Goal: Transaction & Acquisition: Purchase product/service

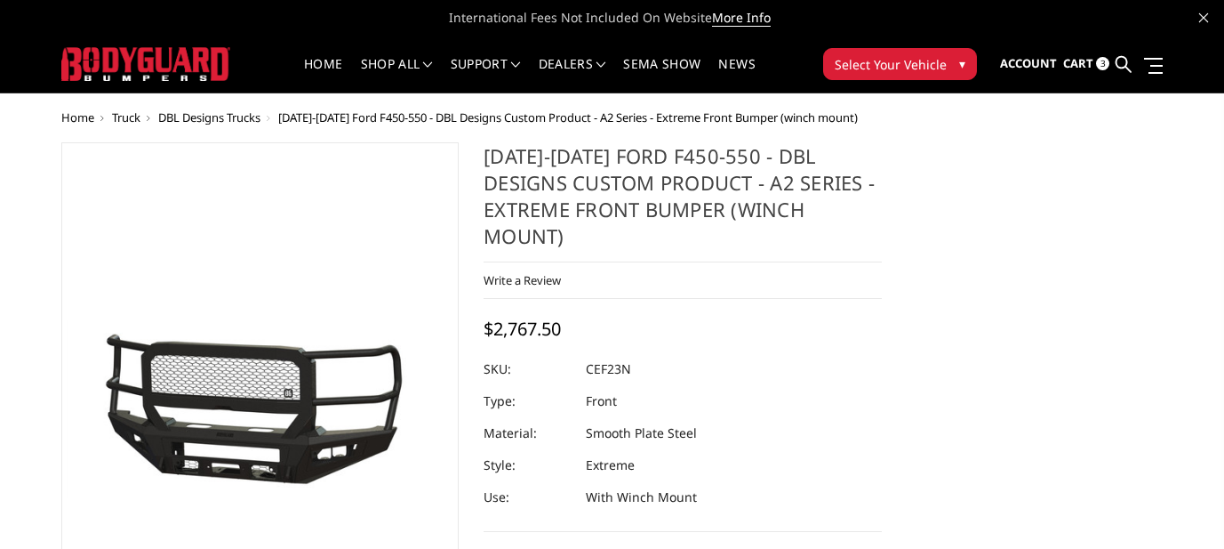
select select "541"
select select "518"
select select "1080"
select select "1696"
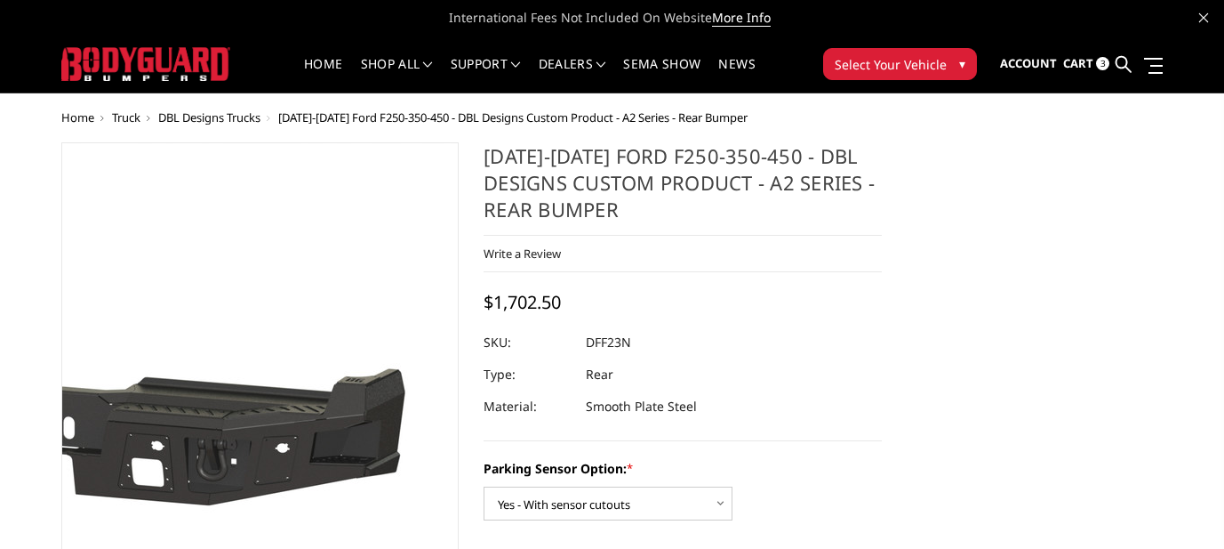
select select "564"
select select "549"
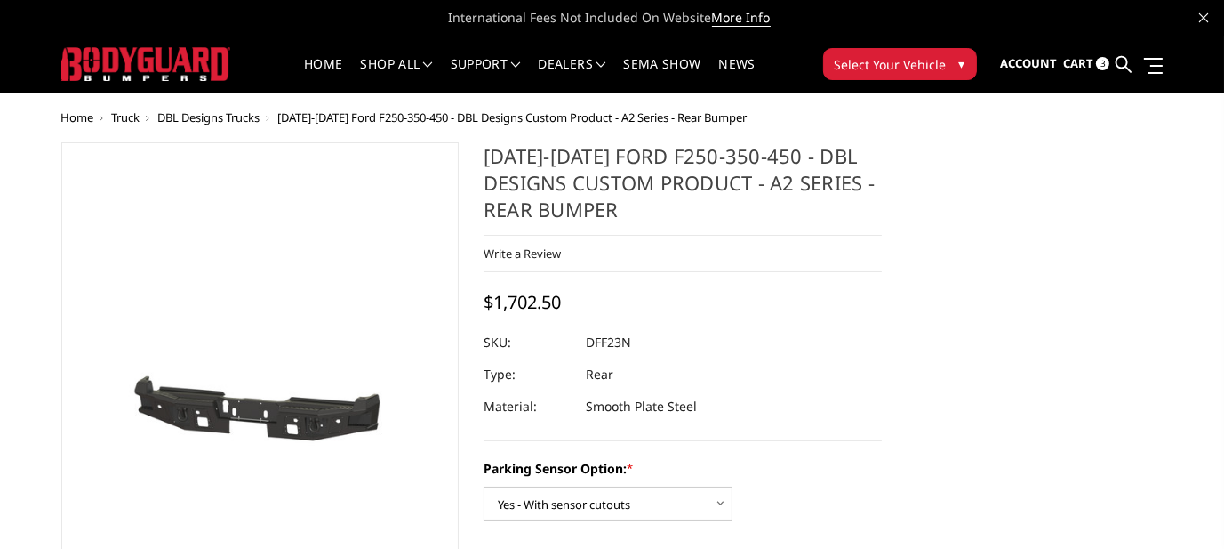
click at [1067, 63] on span "Cart" at bounding box center [1078, 63] width 30 height 16
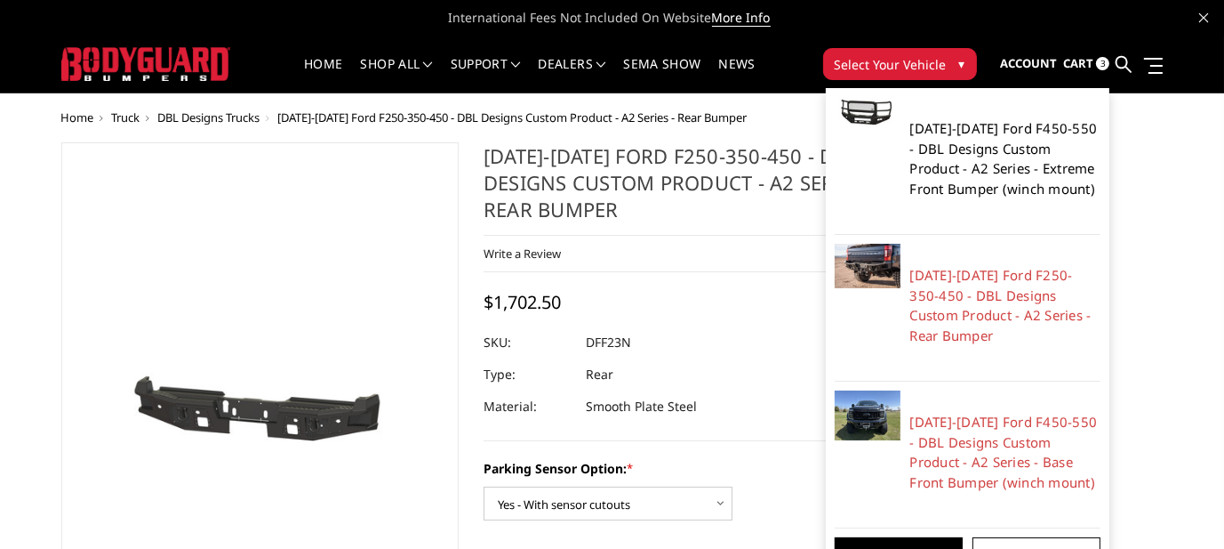
click at [1005, 147] on link "[DATE]-[DATE] Ford F450-550 - DBL Designs Custom Product - A2 Series - Extreme …" at bounding box center [1006, 158] width 191 height 80
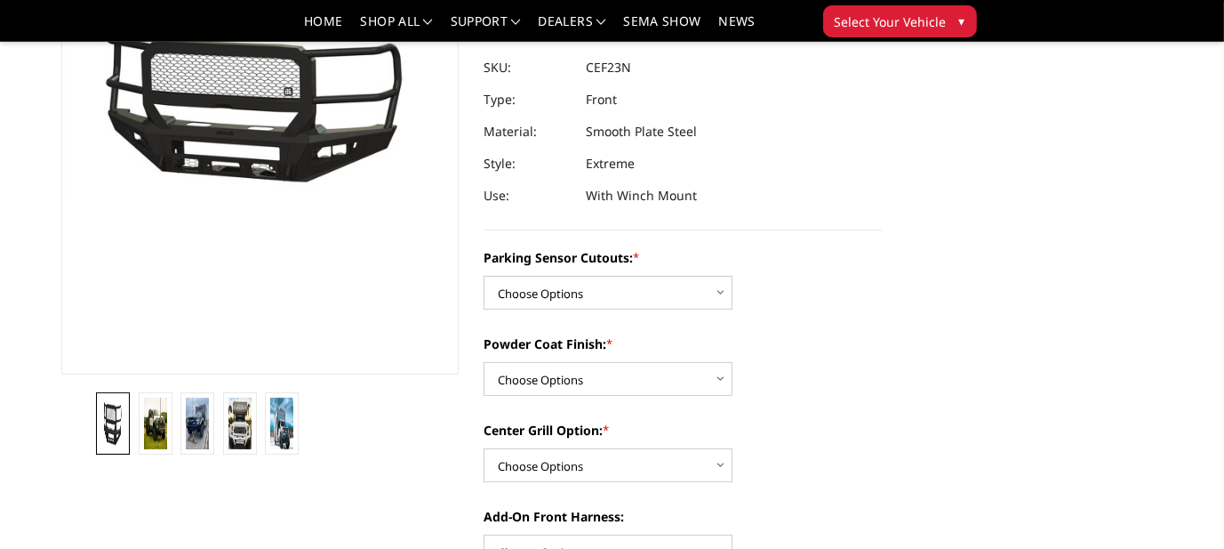
scroll to position [267, 0]
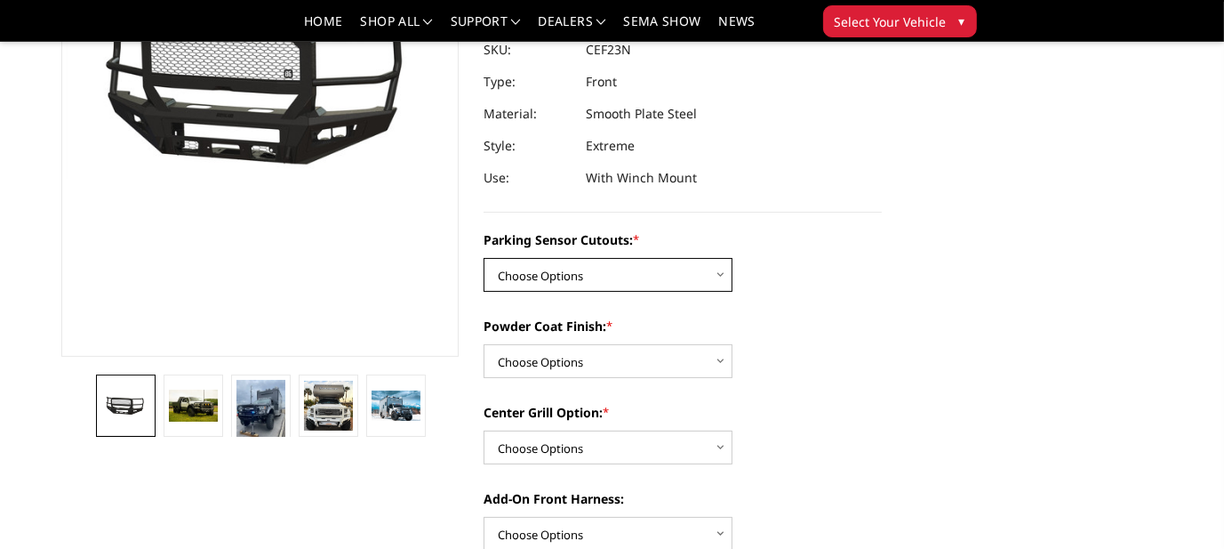
click at [720, 258] on select "Choose Options Yes - I have front parking sensors No - I do NOT have parking se…" at bounding box center [608, 275] width 249 height 34
select select "540"
click at [484, 258] on select "Choose Options Yes - I have front parking sensors No - I do NOT have parking se…" at bounding box center [608, 275] width 249 height 34
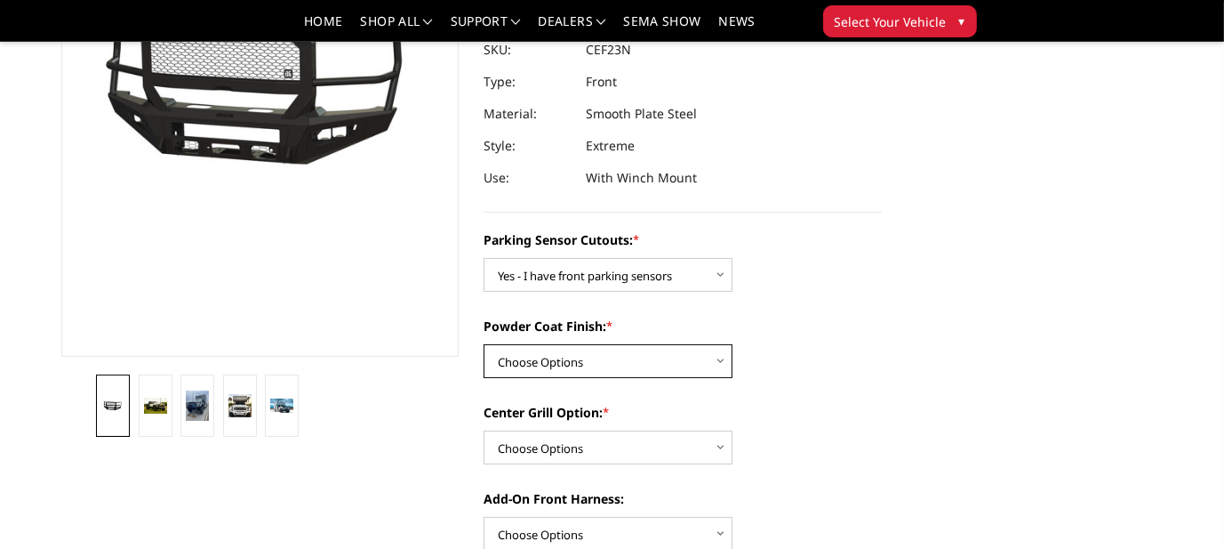
click at [720, 344] on select "Choose Options Bare metal (included) Texture Black Powder Coat" at bounding box center [608, 361] width 249 height 34
select select "518"
click at [484, 344] on select "Choose Options Bare metal (included) Texture Black Powder Coat" at bounding box center [608, 361] width 249 height 34
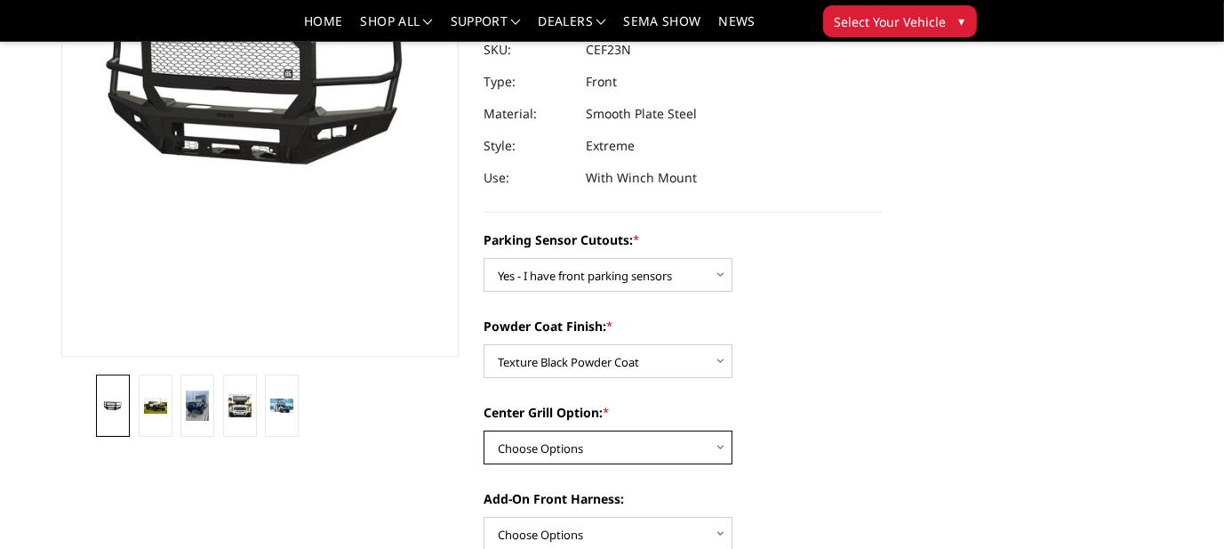
click at [718, 430] on select "Choose Options Add expanded metal in center grill Decline this option" at bounding box center [608, 447] width 249 height 34
select select "1080"
click at [484, 430] on select "Choose Options Add expanded metal in center grill Decline this option" at bounding box center [608, 447] width 249 height 34
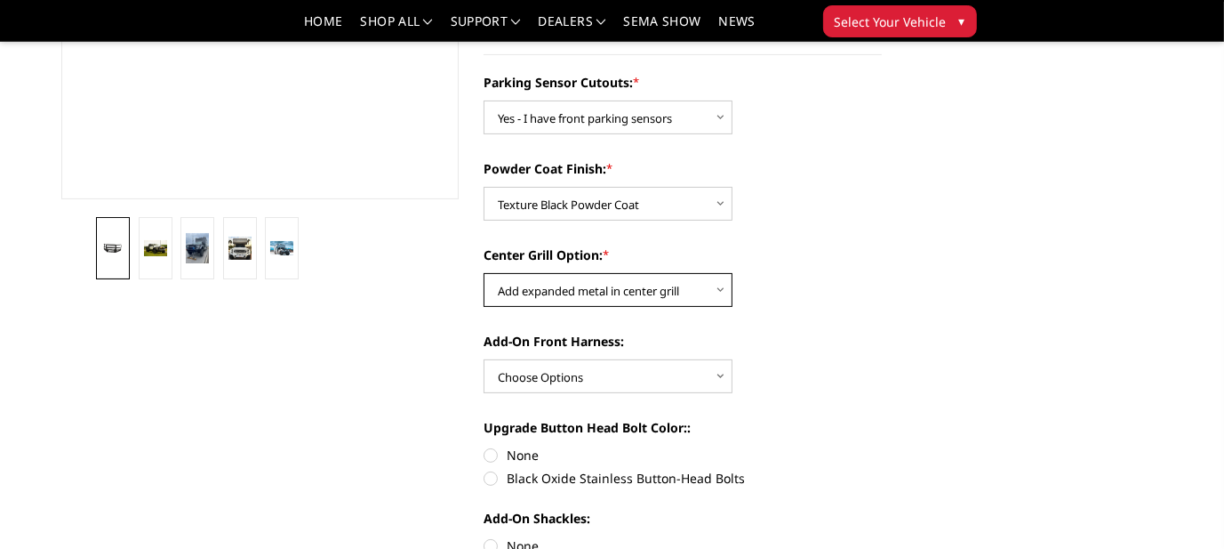
scroll to position [445, 0]
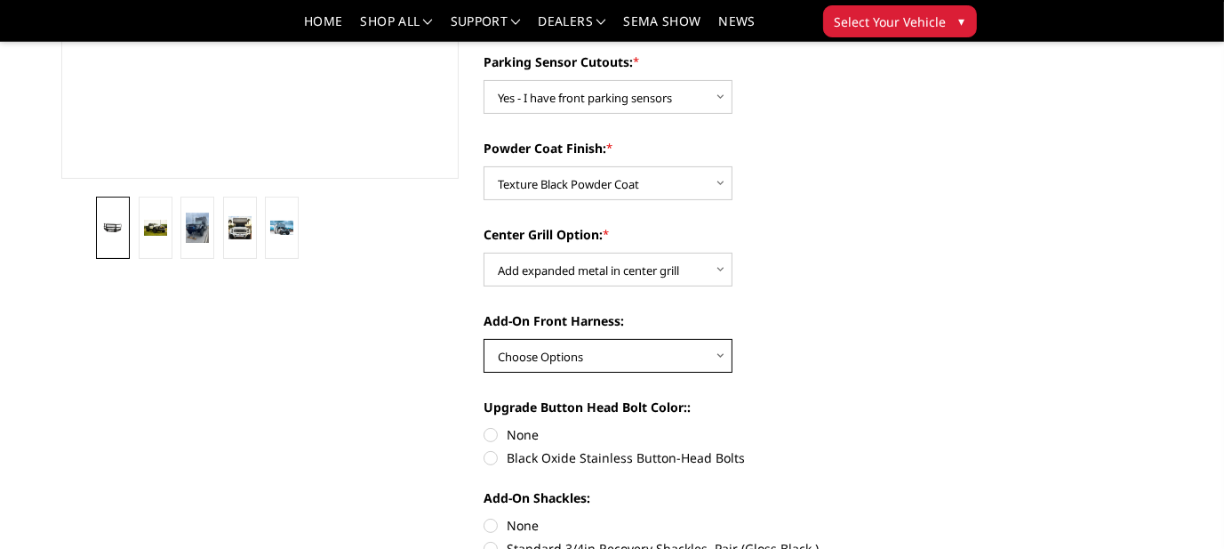
click at [720, 339] on select "Choose Options WITH front camera harness WITHOUT front camera harness" at bounding box center [608, 356] width 249 height 34
select select "1695"
click at [484, 339] on select "Choose Options WITH front camera harness WITHOUT front camera harness" at bounding box center [608, 356] width 249 height 34
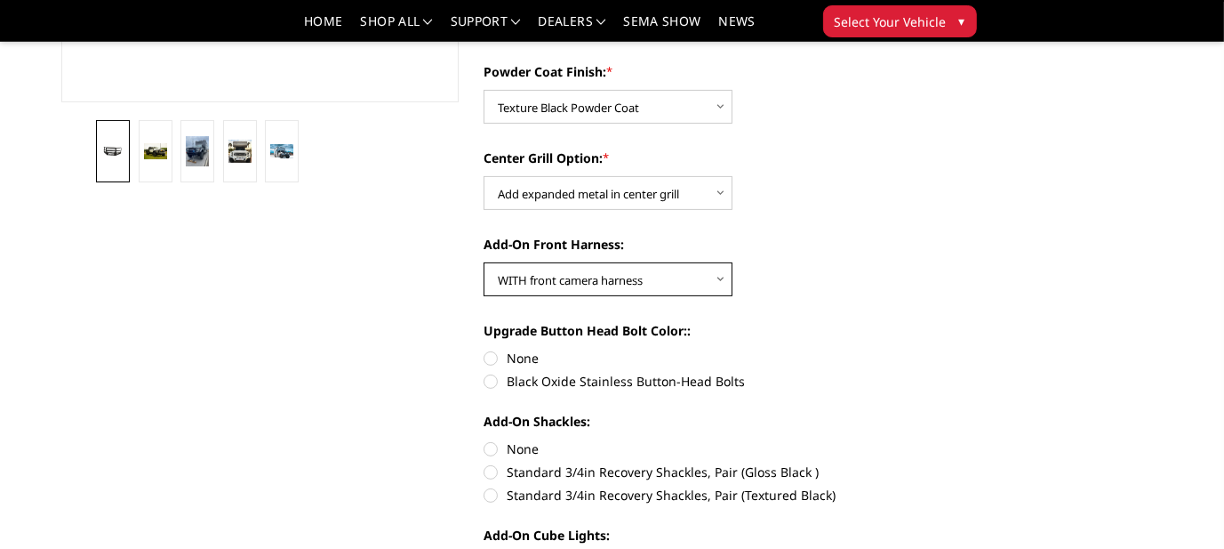
scroll to position [534, 0]
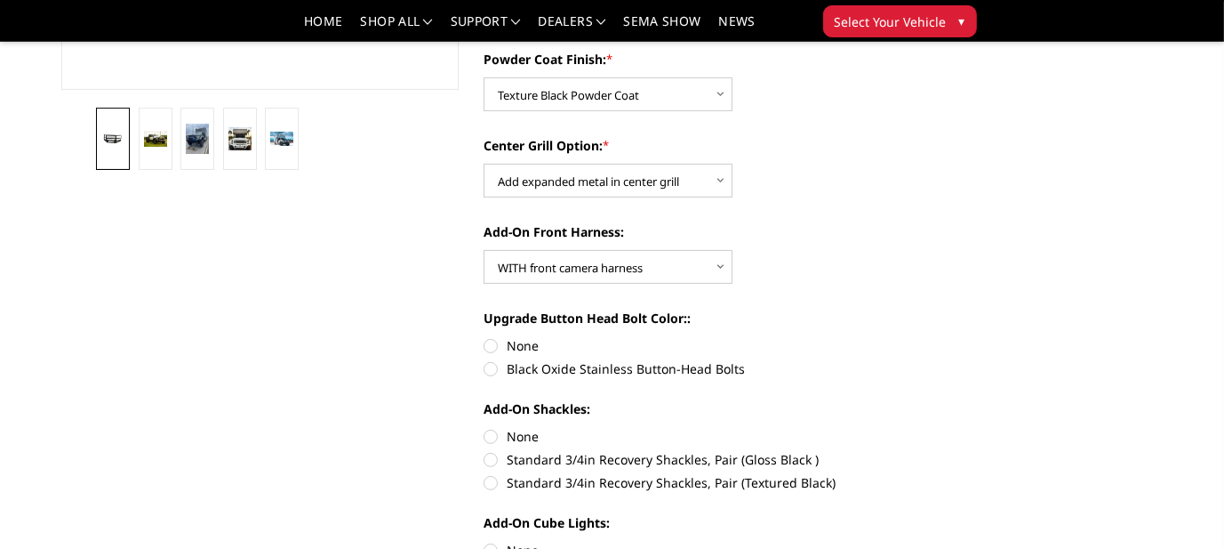
click at [492, 336] on label "None" at bounding box center [683, 345] width 398 height 19
click at [485, 336] on input "None" at bounding box center [484, 336] width 1 height 1
radio input "true"
click at [492, 427] on label "None" at bounding box center [683, 436] width 398 height 19
click at [485, 427] on input "None" at bounding box center [484, 427] width 1 height 1
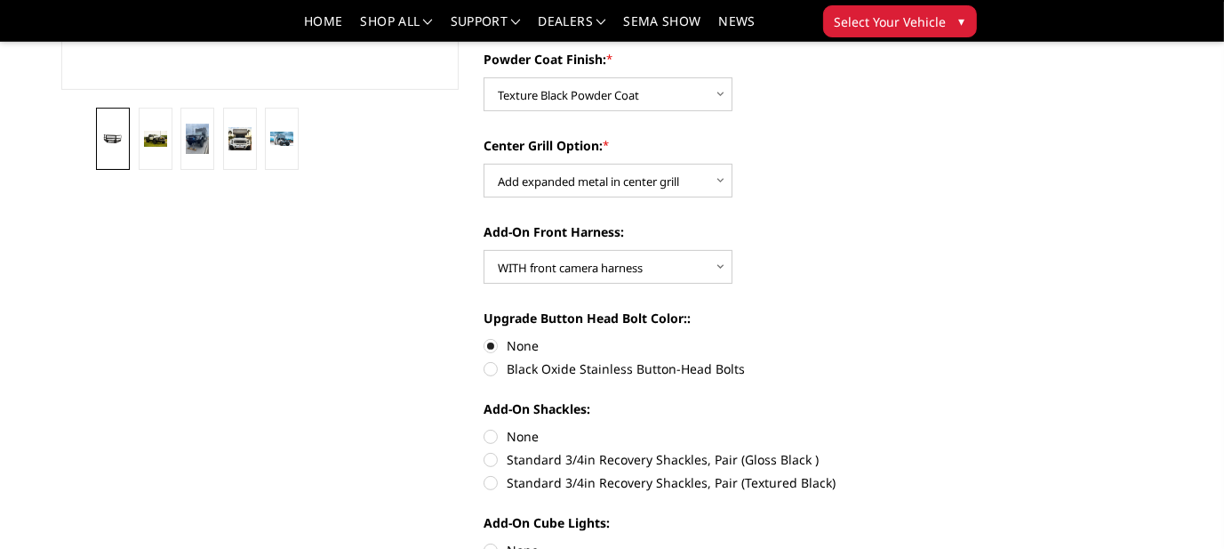
radio input "true"
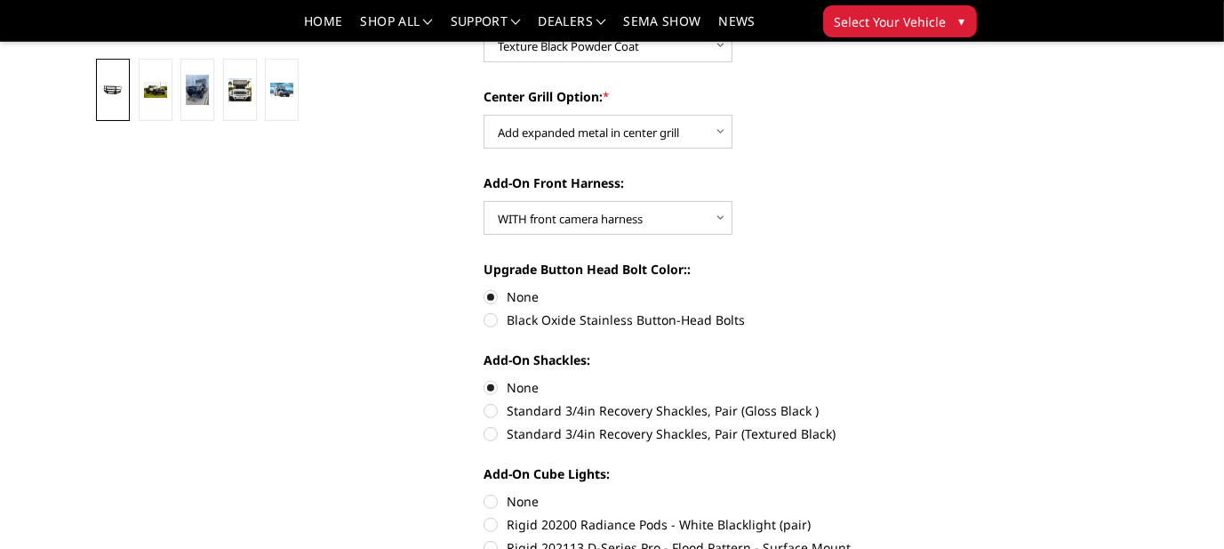
scroll to position [622, 0]
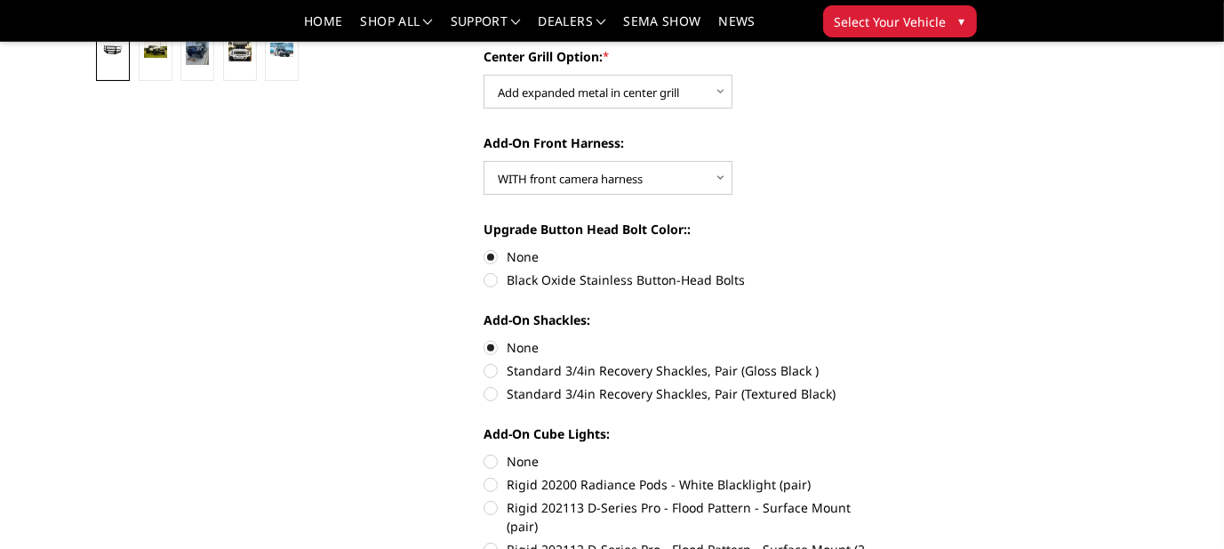
click at [488, 452] on label "None" at bounding box center [683, 461] width 398 height 19
click at [485, 452] on input "None" at bounding box center [484, 452] width 1 height 1
radio input "true"
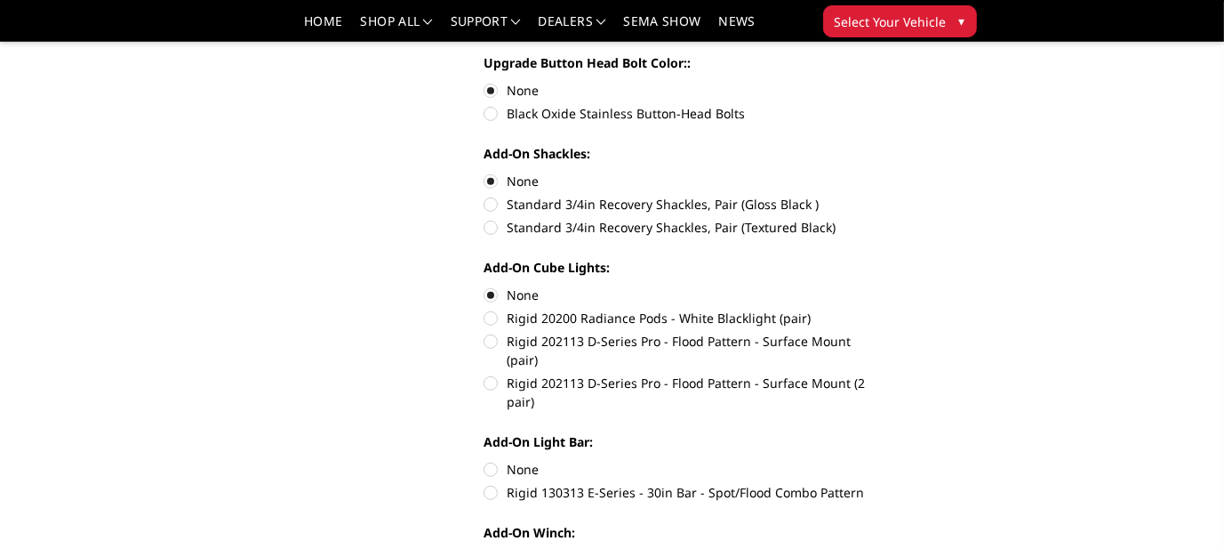
scroll to position [800, 0]
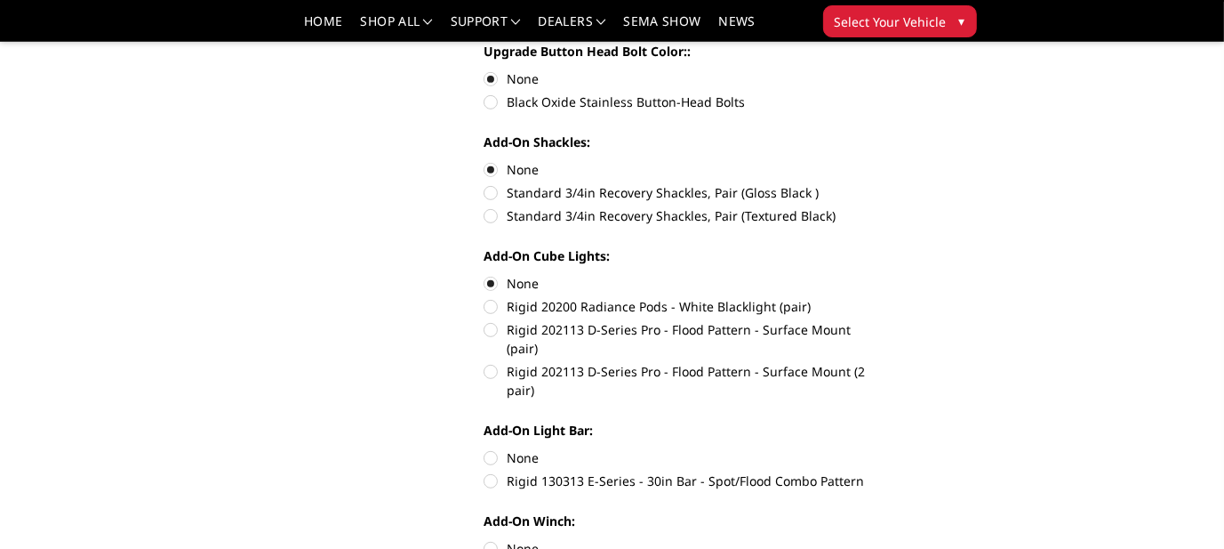
click at [491, 448] on label "None" at bounding box center [683, 457] width 398 height 19
click at [485, 448] on input "None" at bounding box center [484, 448] width 1 height 1
radio input "true"
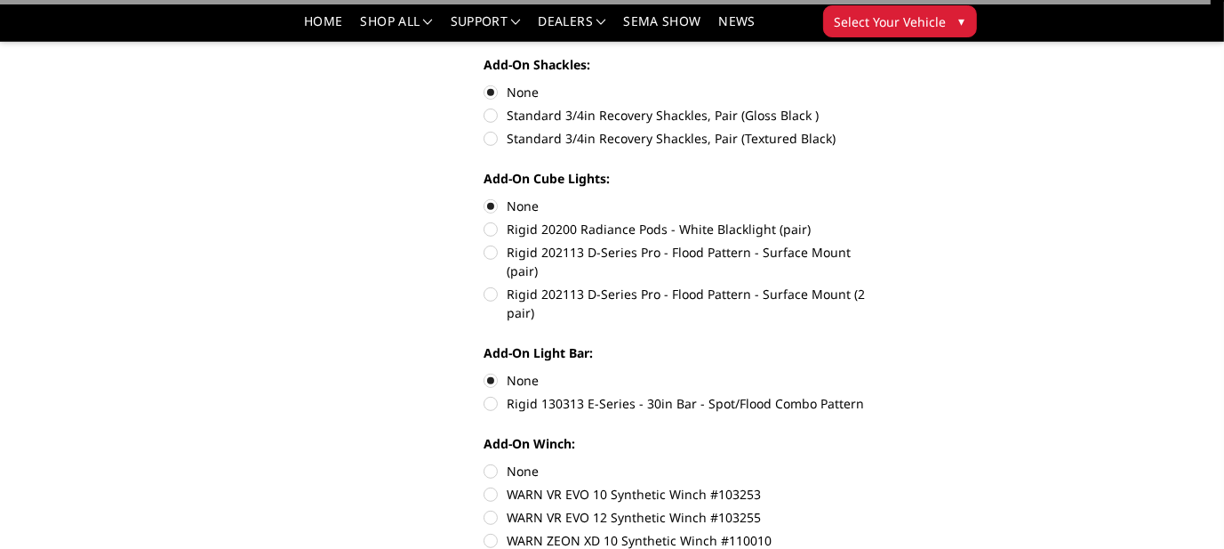
scroll to position [889, 0]
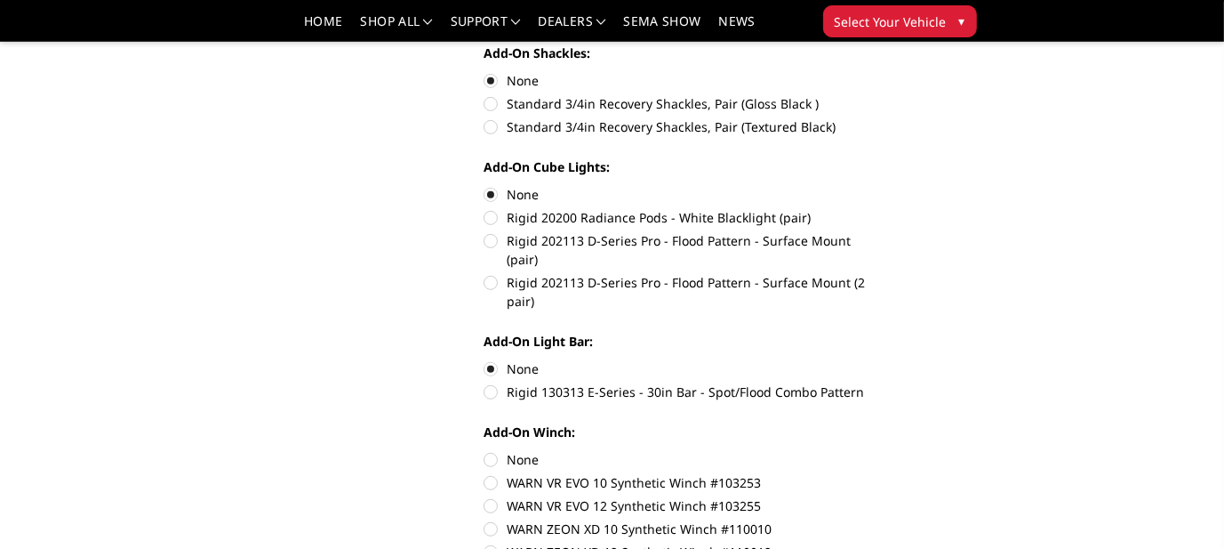
click at [489, 450] on label "None" at bounding box center [683, 459] width 398 height 19
click at [485, 450] on input "None" at bounding box center [484, 450] width 1 height 1
radio input "true"
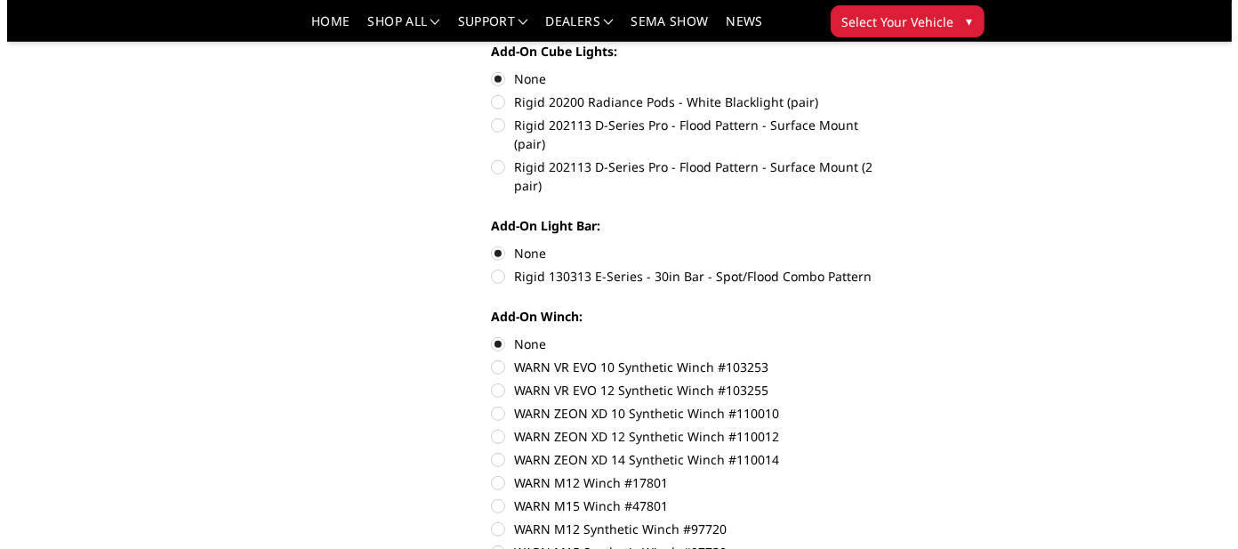
scroll to position [1156, 0]
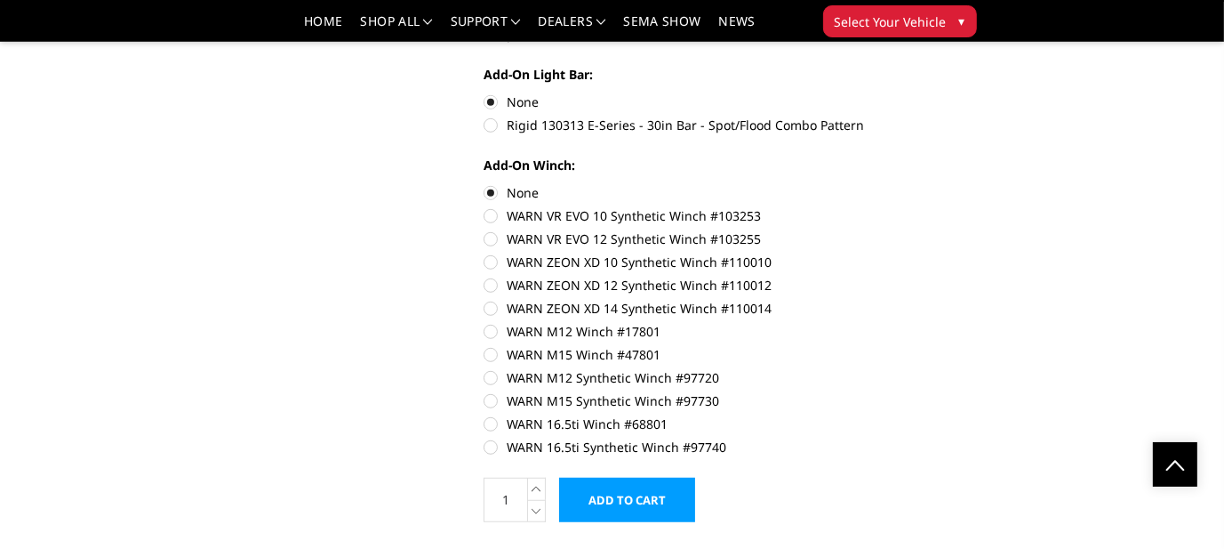
click at [636, 478] on input "Add to Cart" at bounding box center [627, 500] width 136 height 44
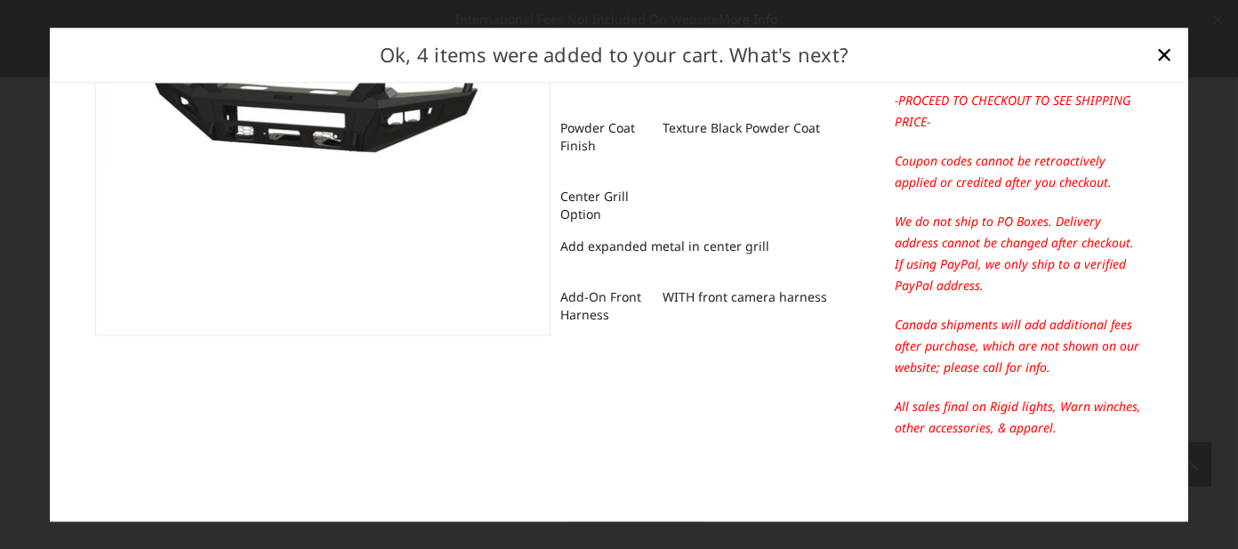
scroll to position [0, 0]
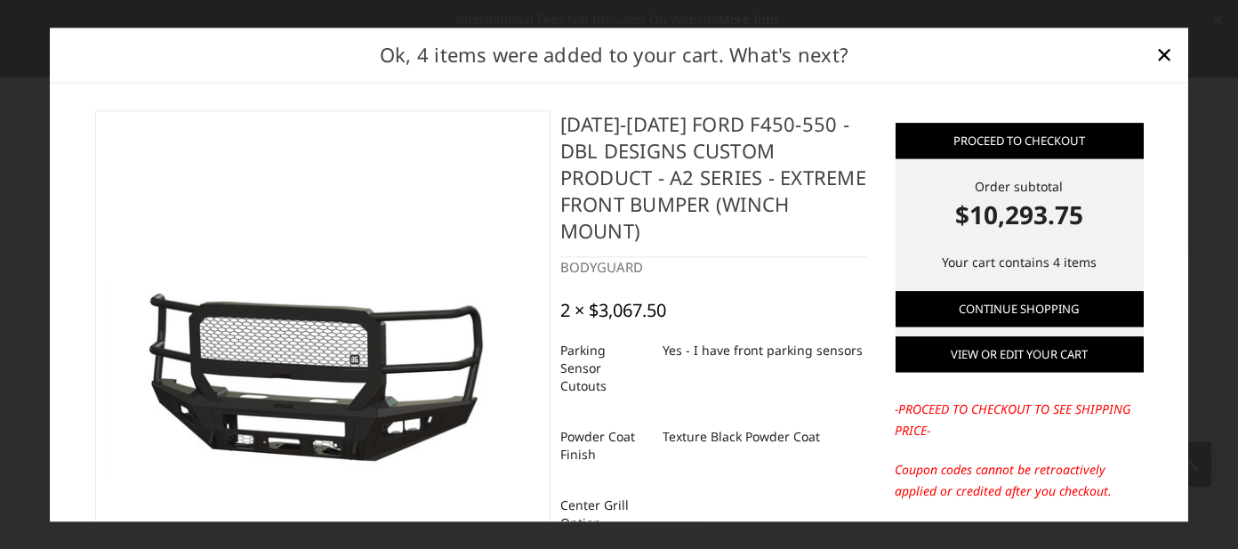
click at [991, 352] on link "View or edit your cart" at bounding box center [1019, 354] width 248 height 36
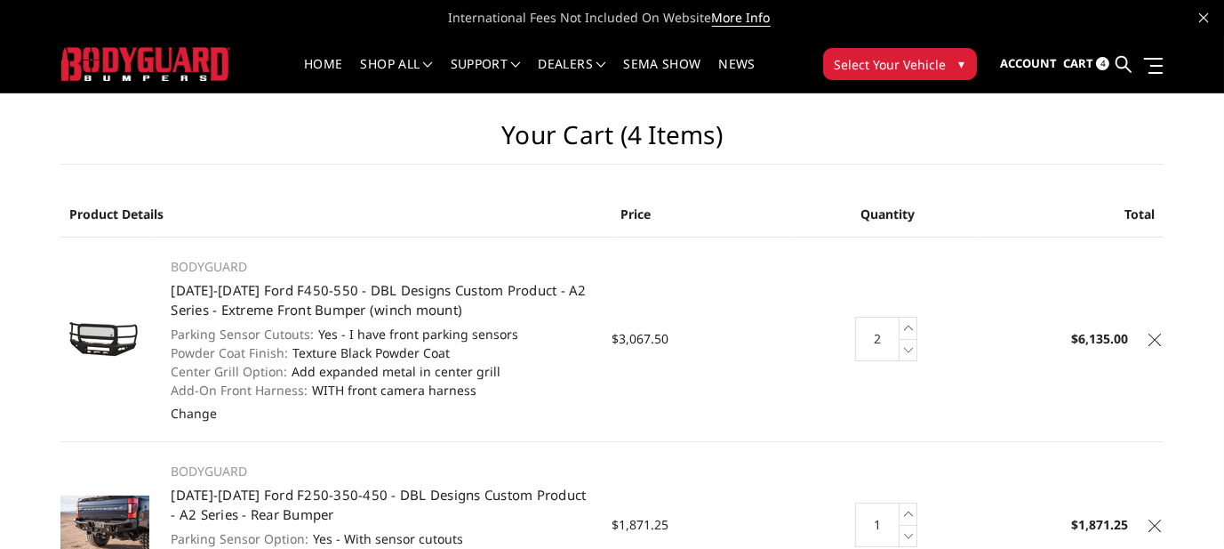
click at [908, 350] on icon at bounding box center [909, 350] width 18 height 22
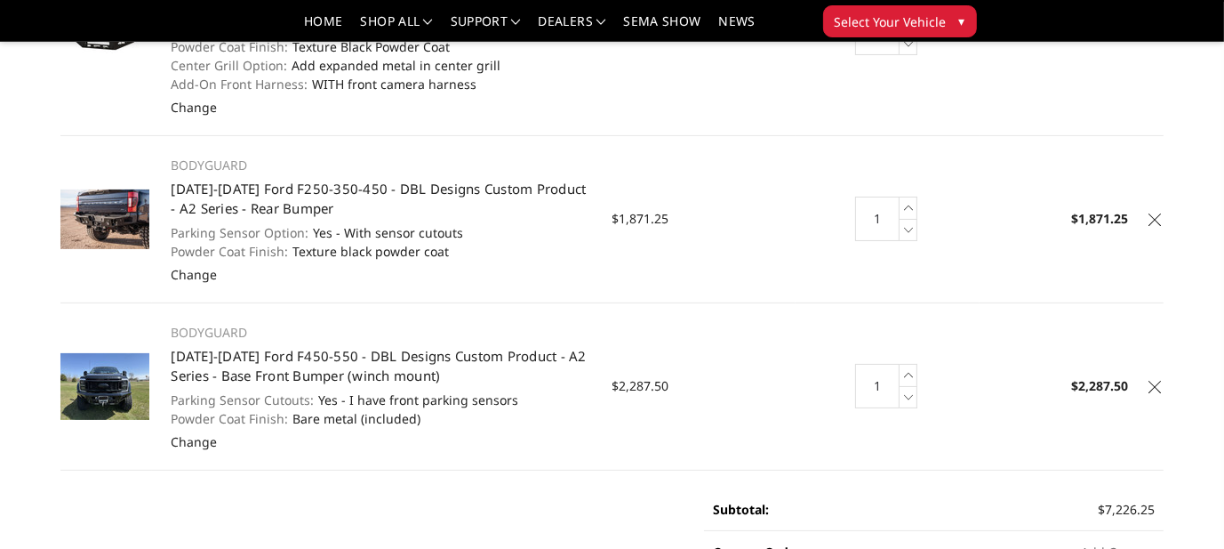
scroll to position [178, 0]
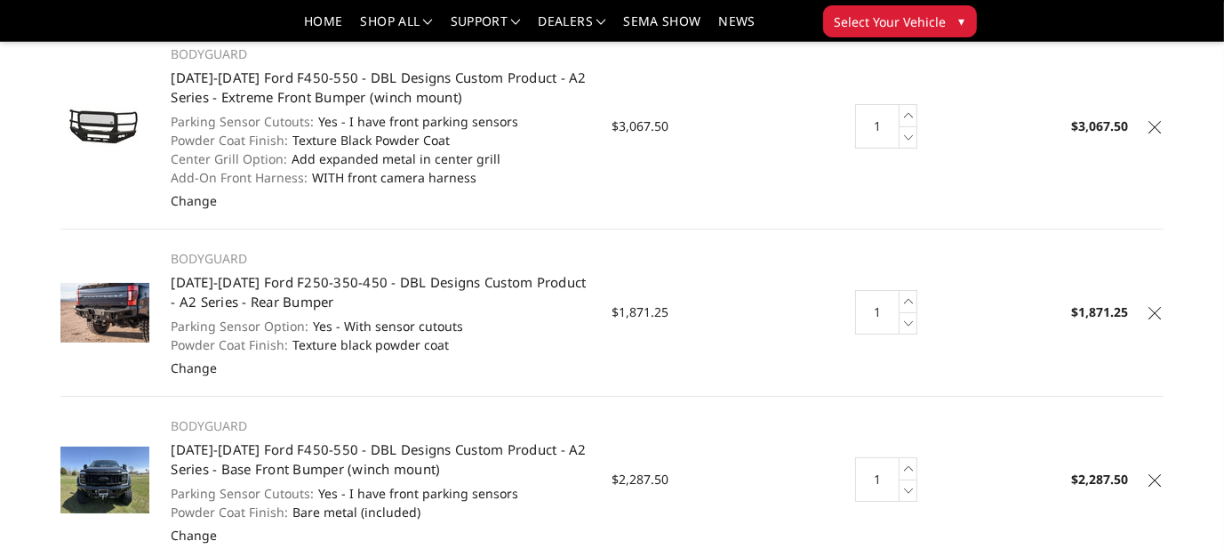
click at [910, 491] on icon at bounding box center [909, 490] width 18 height 22
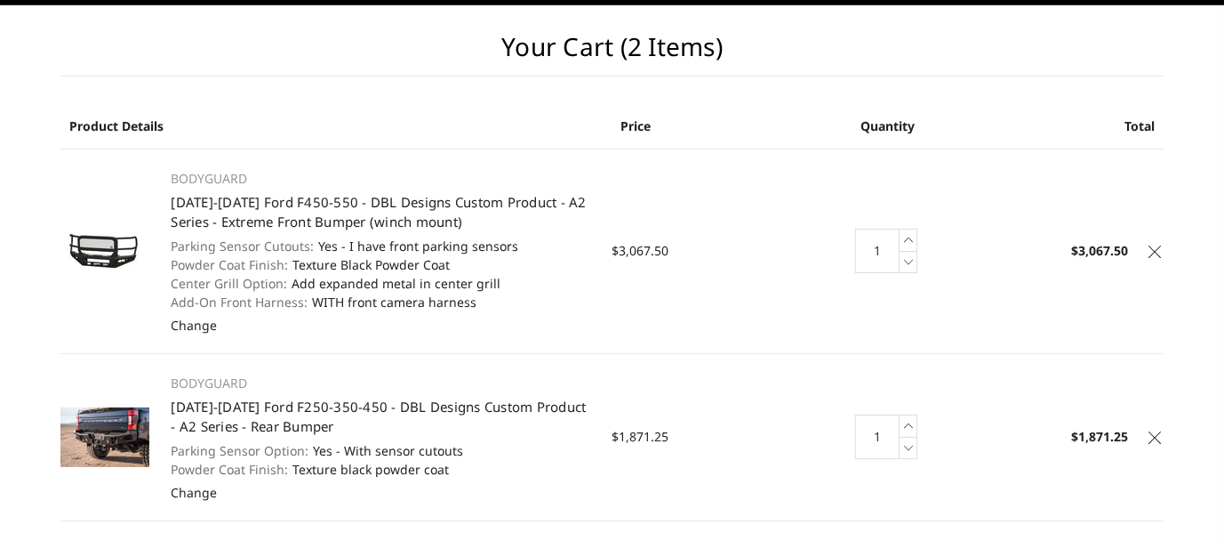
scroll to position [0, 0]
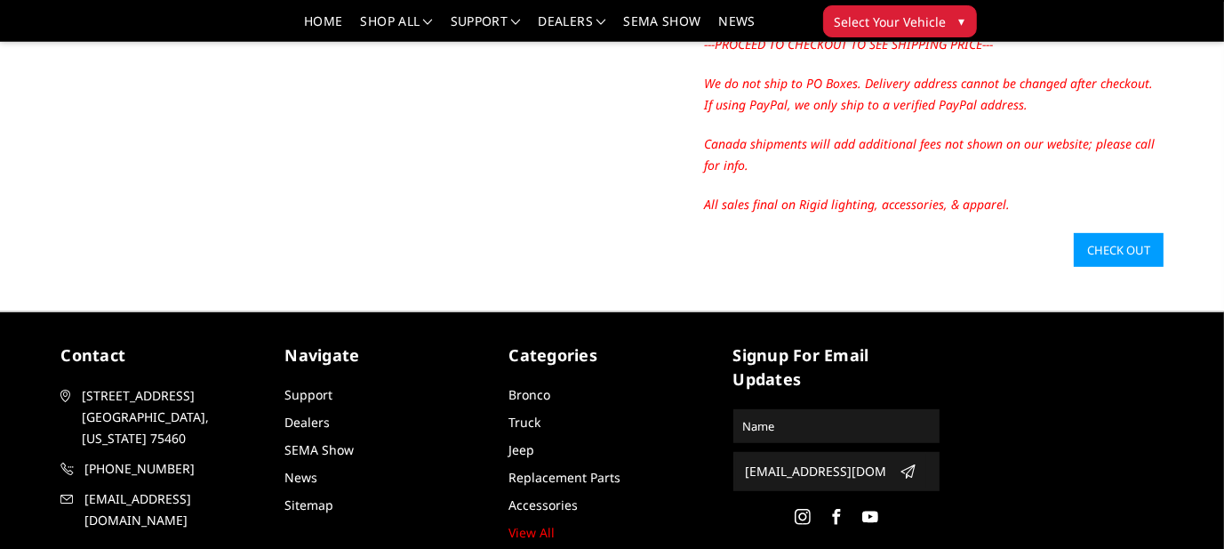
scroll to position [889, 0]
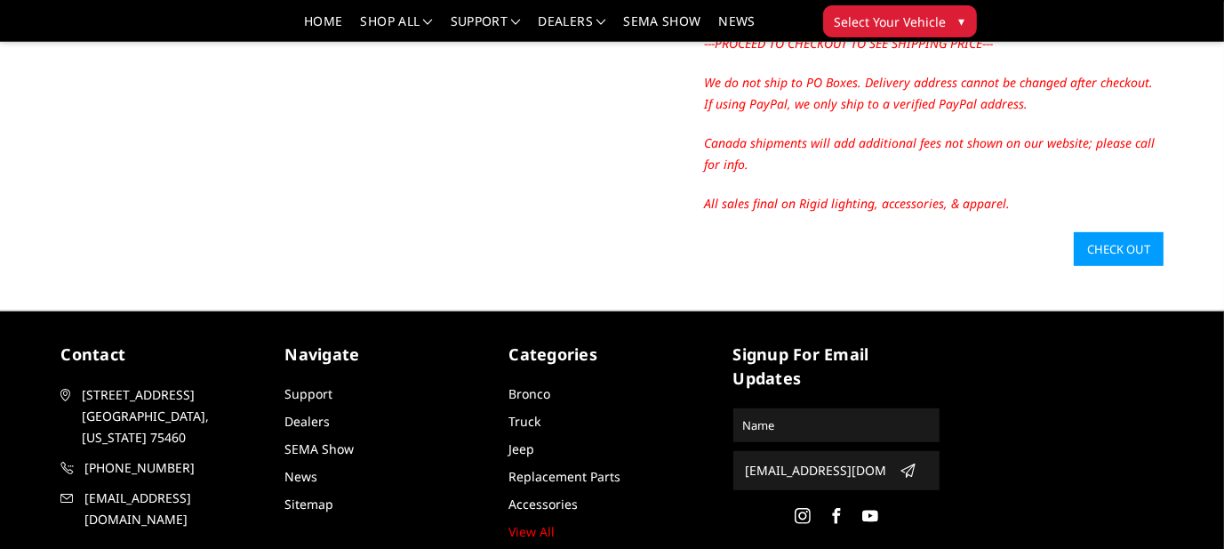
click at [1131, 245] on link "Check out" at bounding box center [1119, 249] width 90 height 34
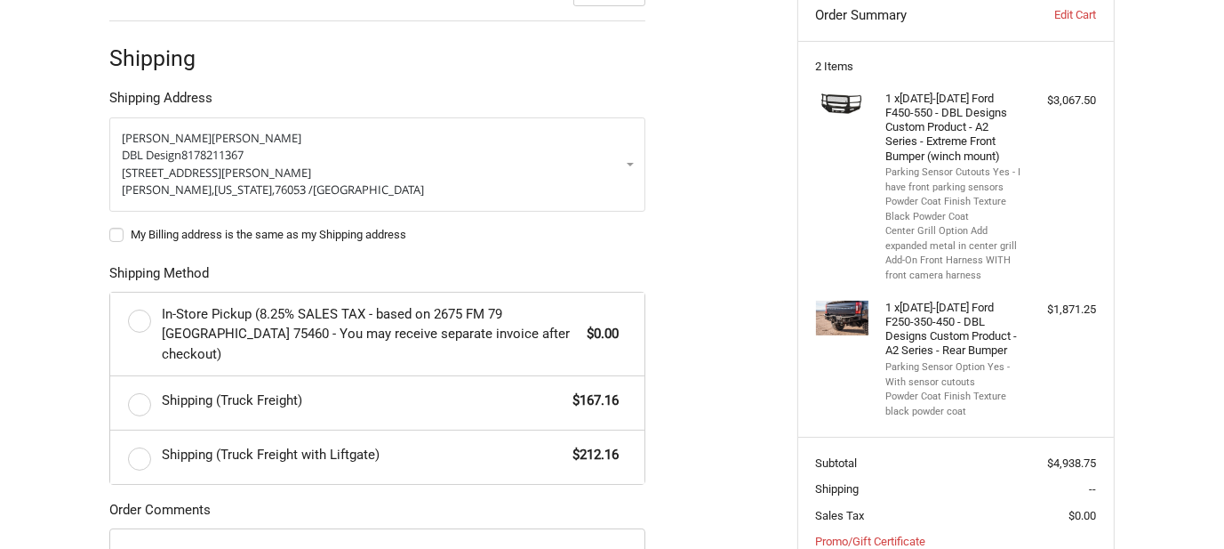
scroll to position [402, 0]
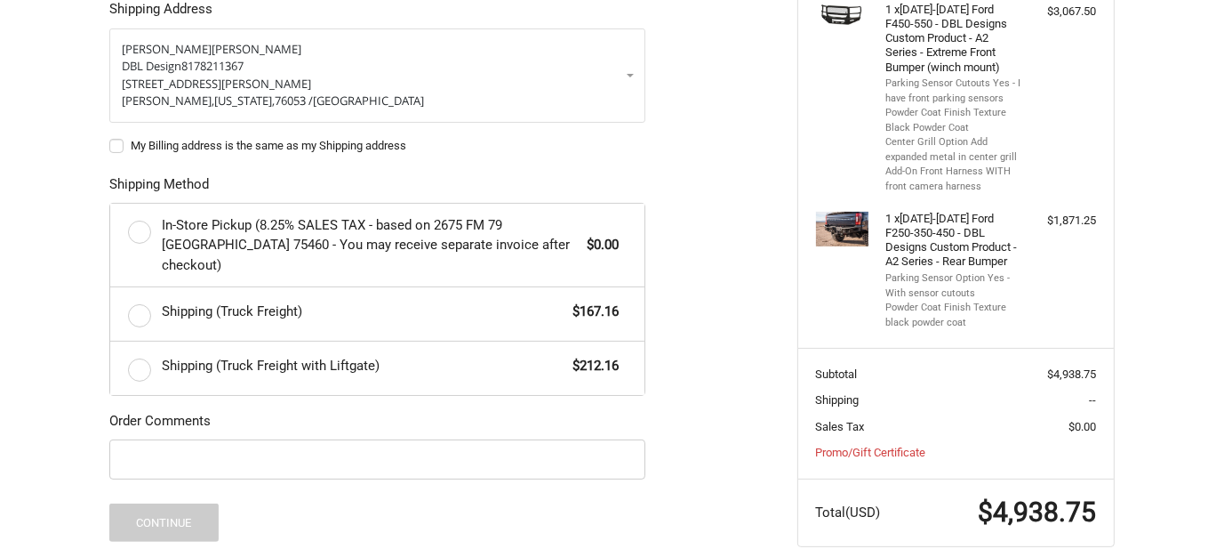
click at [139, 293] on label "Shipping (Truck Freight) $167.16" at bounding box center [377, 313] width 534 height 53
click at [111, 288] on input "Shipping (Truck Freight) $167.16" at bounding box center [110, 287] width 1 height 1
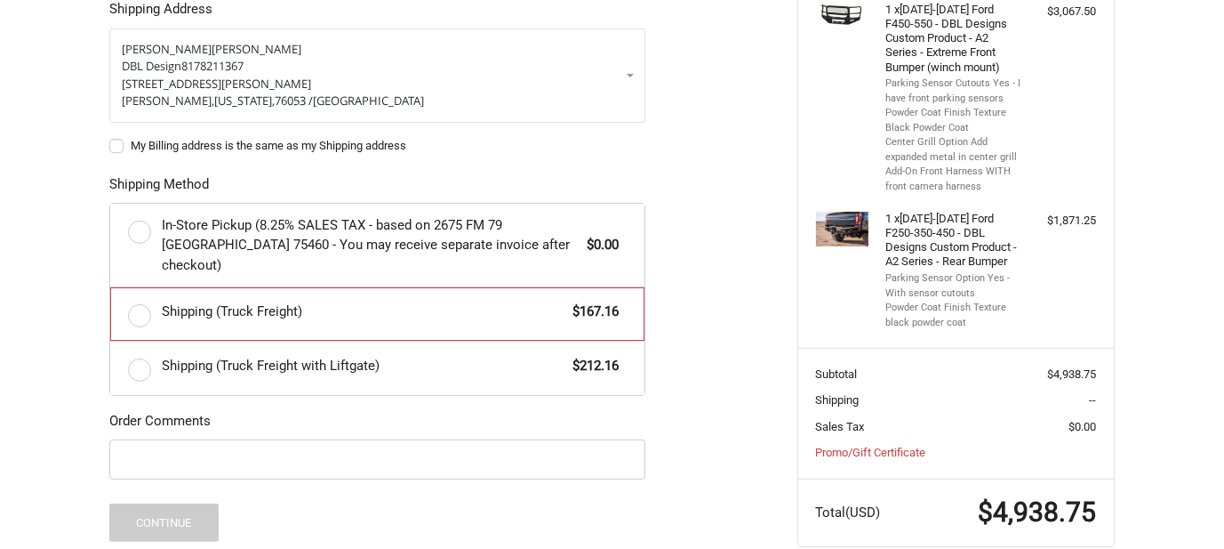
radio input "true"
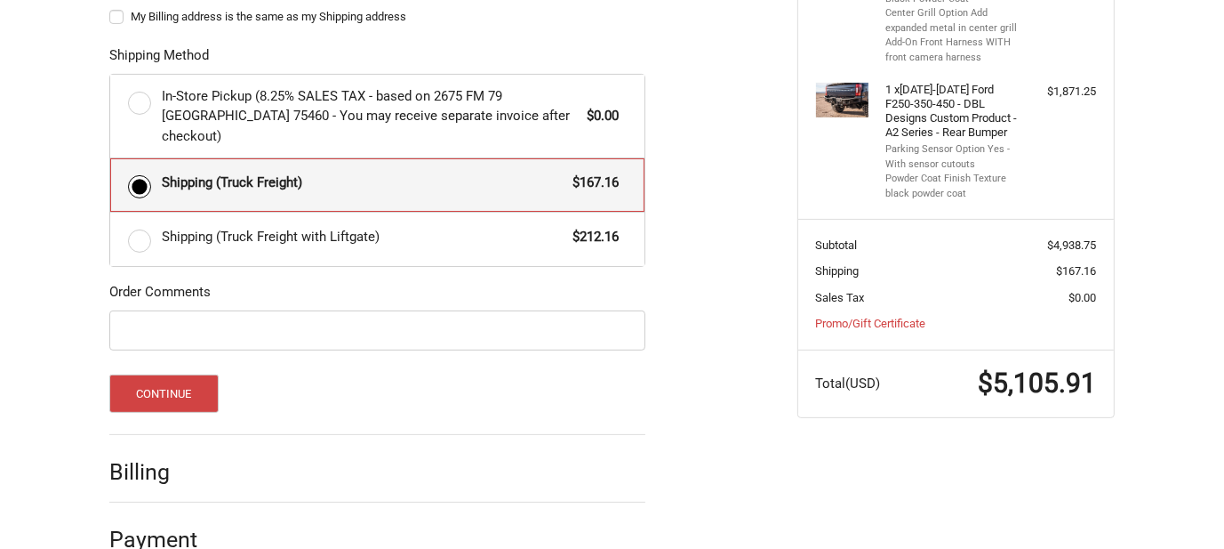
scroll to position [546, 0]
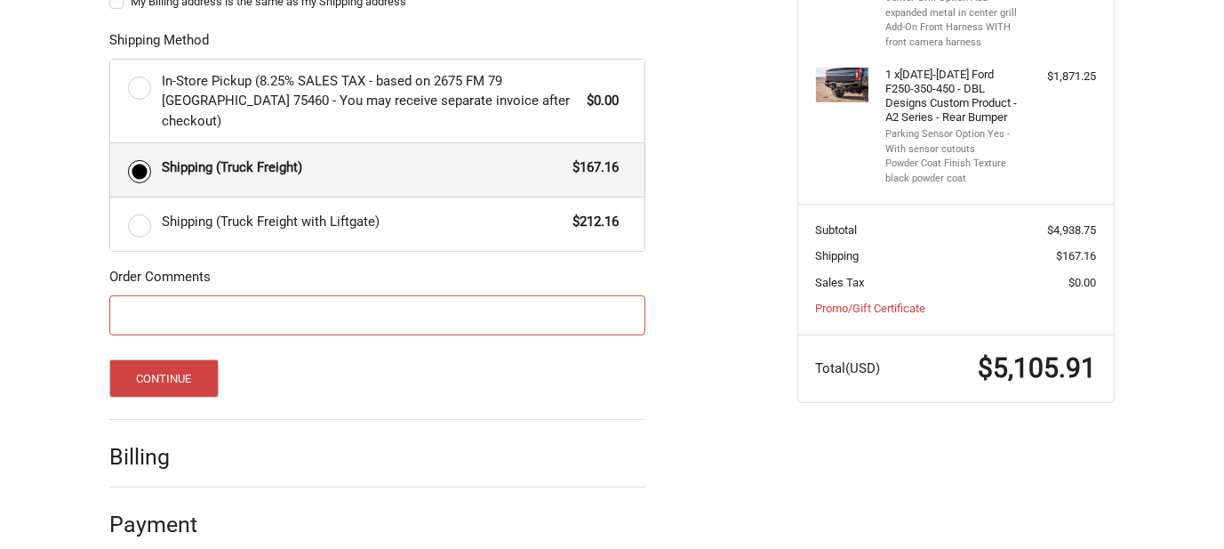
click at [162, 295] on input "Order Comments" at bounding box center [377, 315] width 536 height 40
type input "P"
click at [451, 295] on input "Please label these bumpers Rapid Assembly Pro invoice number 6170" at bounding box center [377, 315] width 536 height 40
click at [272, 295] on input "Please label these bumpers Rapid Assembly Pro invoice #6170" at bounding box center [377, 315] width 536 height 40
click at [372, 295] on input "Please label these bumpers Rapid Assembly Pro invoice #6170" at bounding box center [377, 315] width 536 height 40
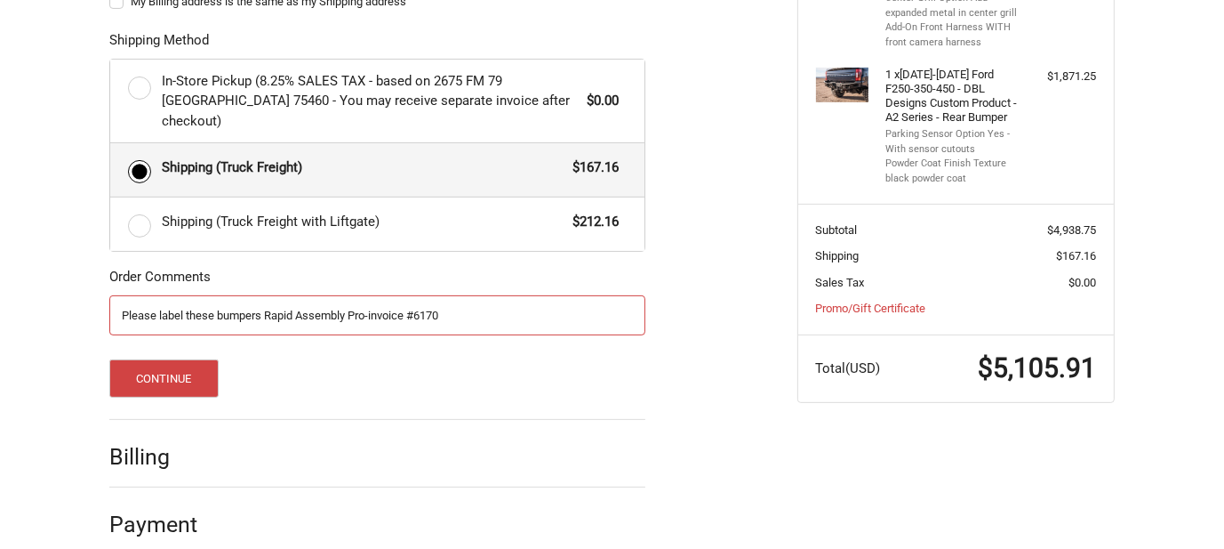
type input "Please label these bumpers Rapid Assembly Pro-invoice #6170"
click at [174, 359] on button "Continue" at bounding box center [163, 378] width 109 height 38
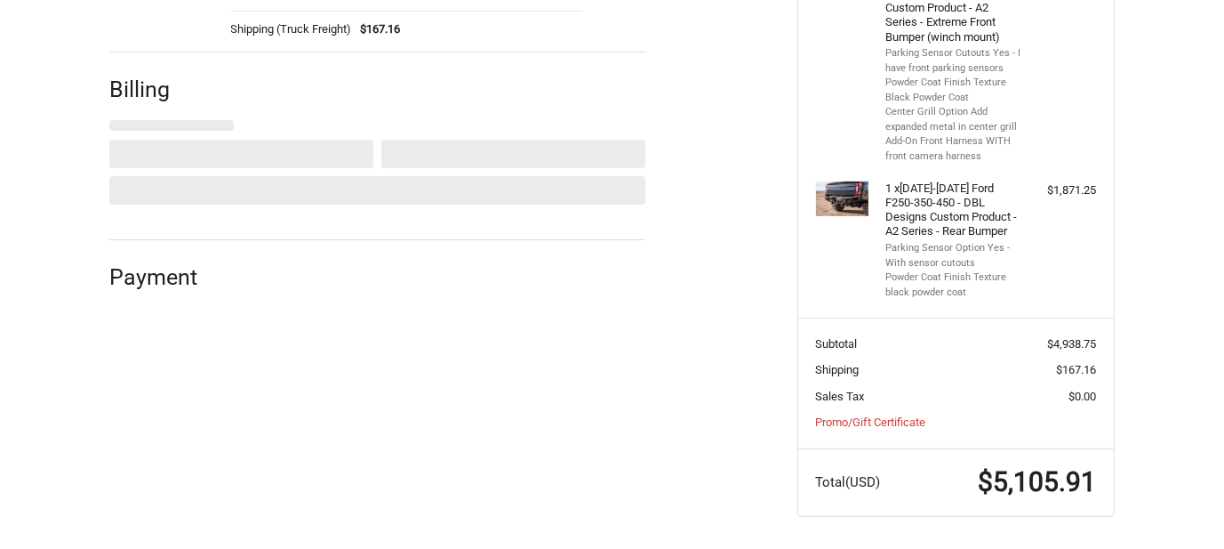
select select "US"
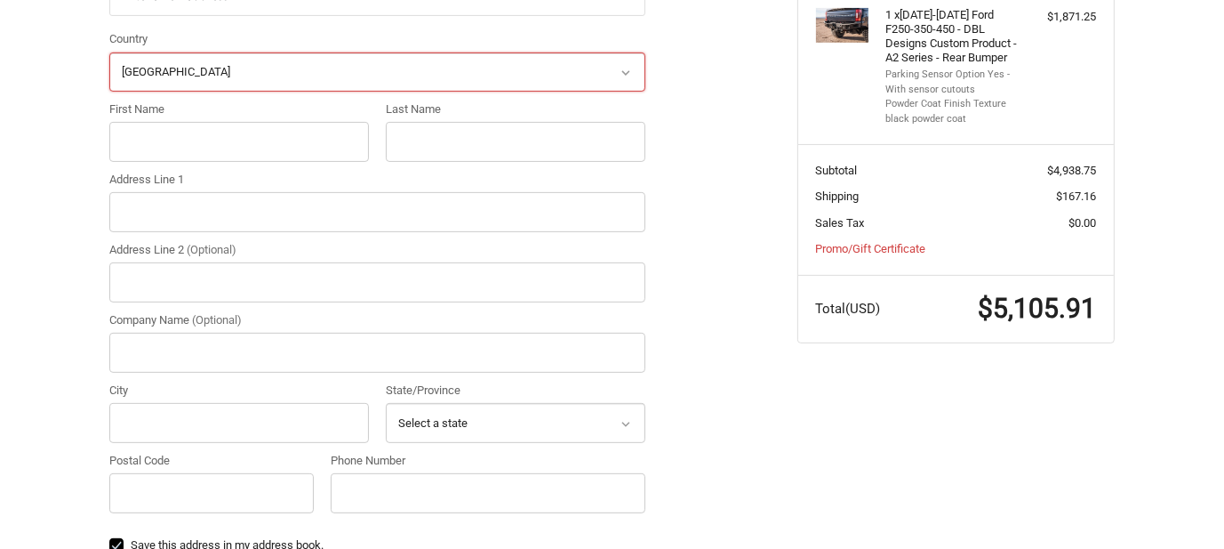
scroll to position [424, 0]
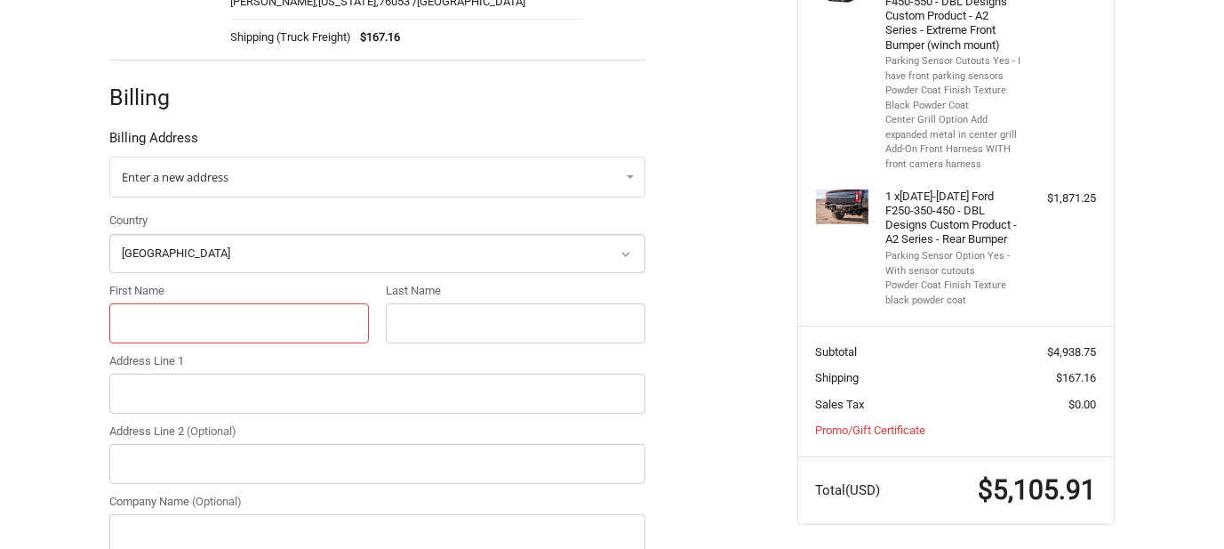
click at [133, 312] on input "First Name" at bounding box center [239, 323] width 260 height 40
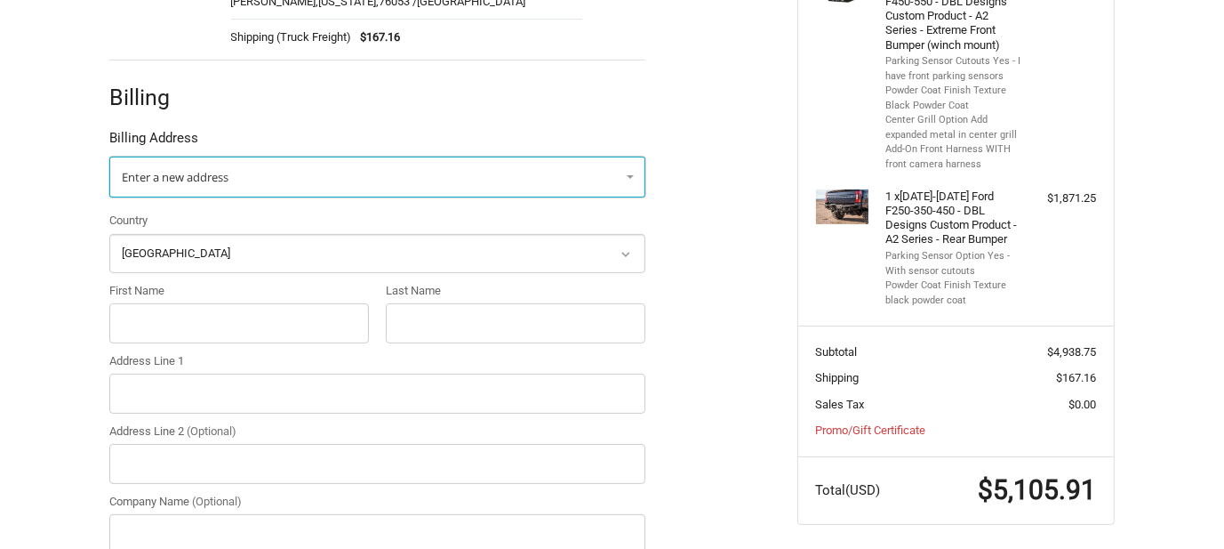
click at [205, 170] on span "Enter a new address" at bounding box center [175, 177] width 107 height 16
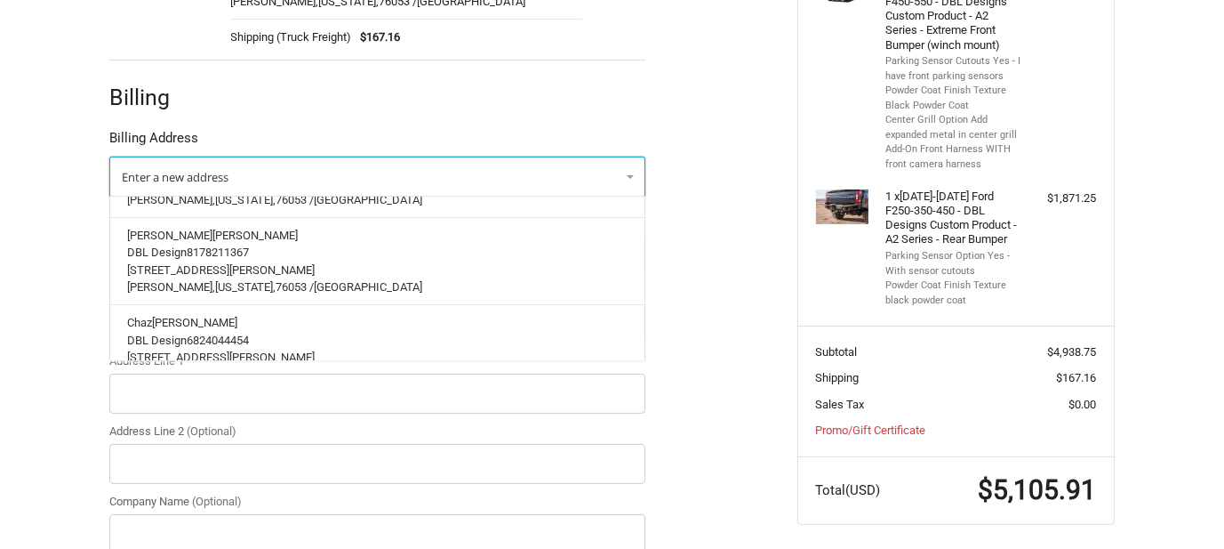
scroll to position [356, 0]
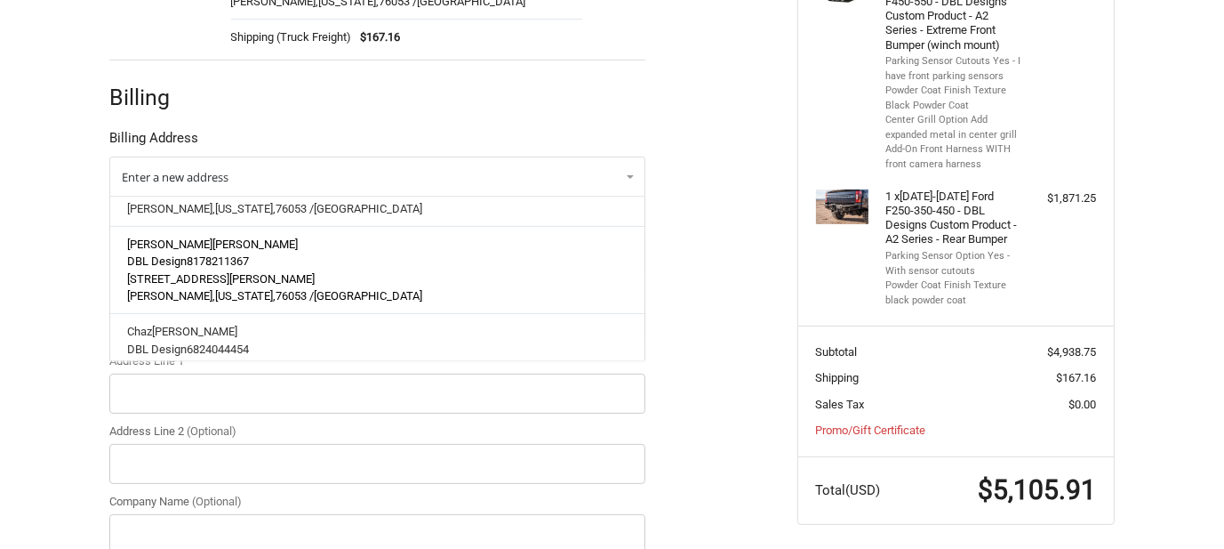
click at [198, 274] on span "1501 West Hurst Boulevard" at bounding box center [222, 278] width 188 height 13
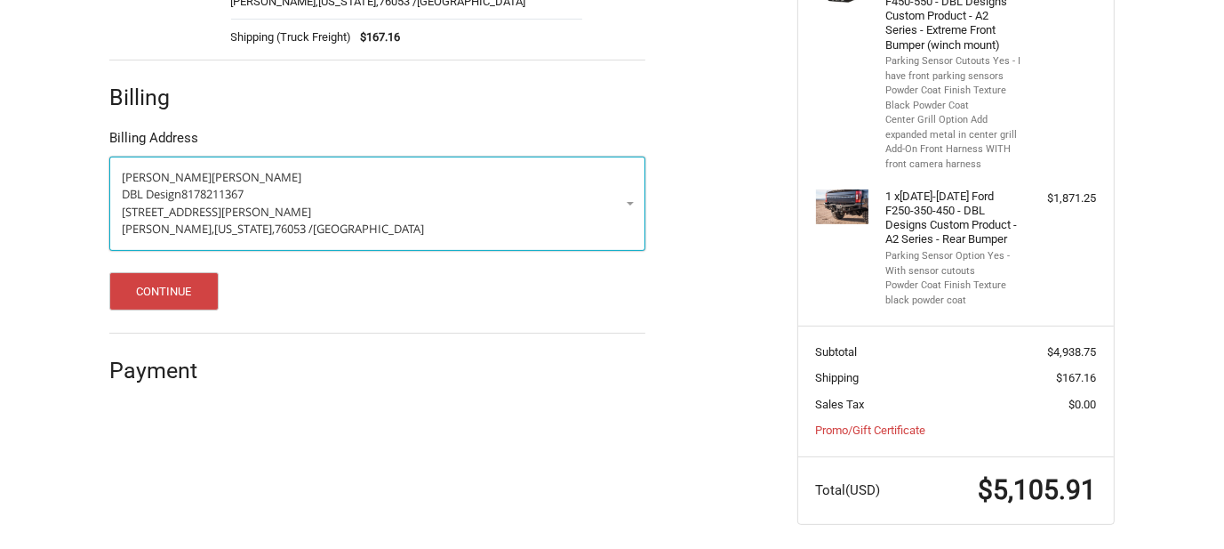
click at [633, 201] on link "Charles Bassett DBL Design 8178211367 1501 West Hurst Boulevard Hurst, Texas, 7…" at bounding box center [377, 204] width 536 height 94
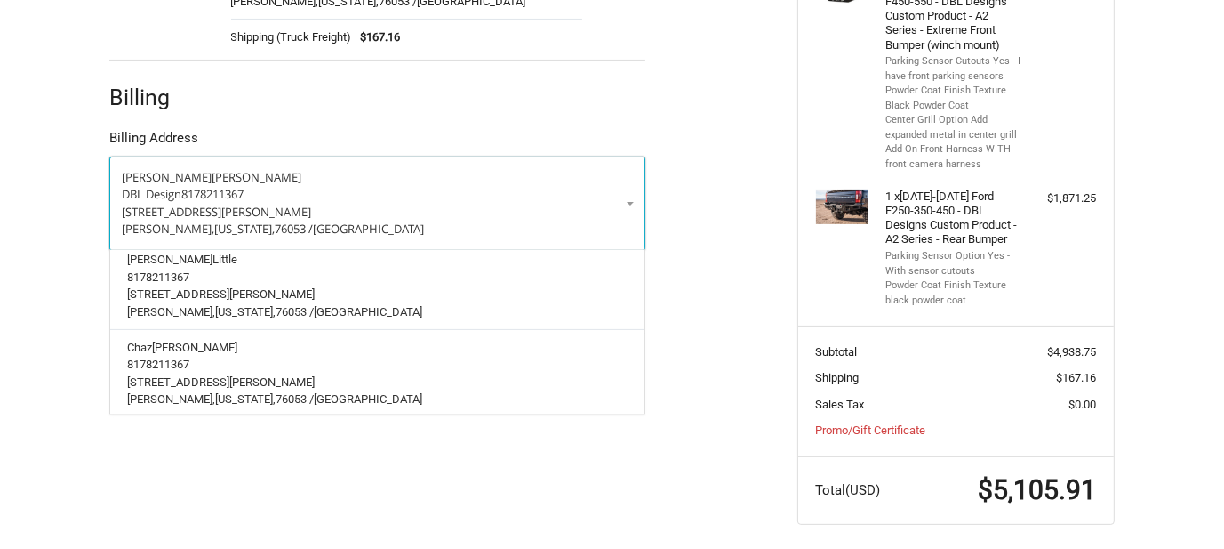
scroll to position [670, 0]
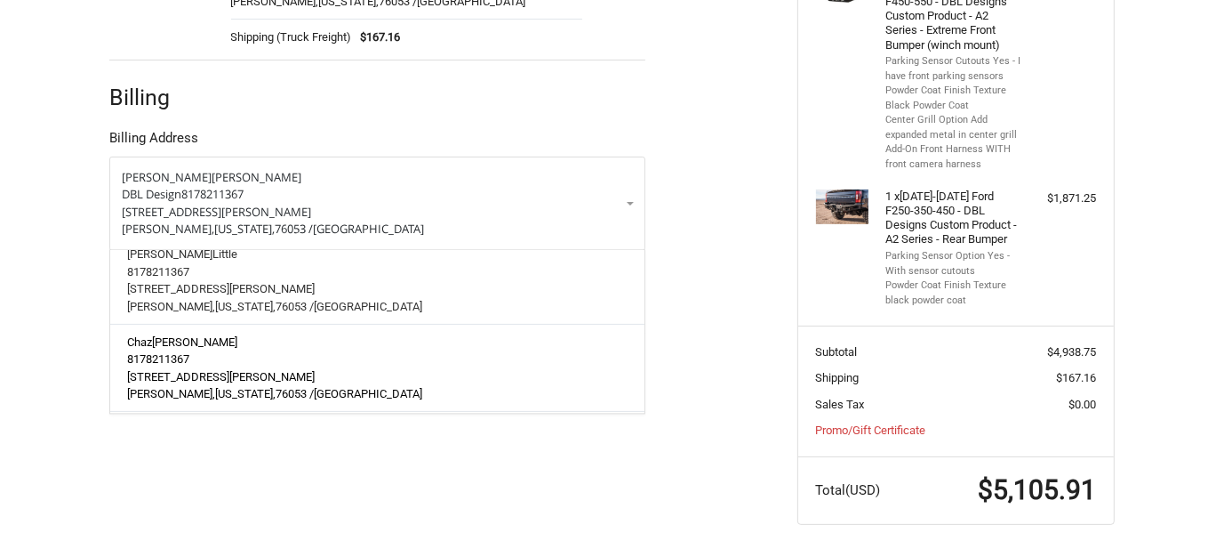
click at [307, 368] on p "1501A West Hurst Boulevard" at bounding box center [378, 377] width 500 height 18
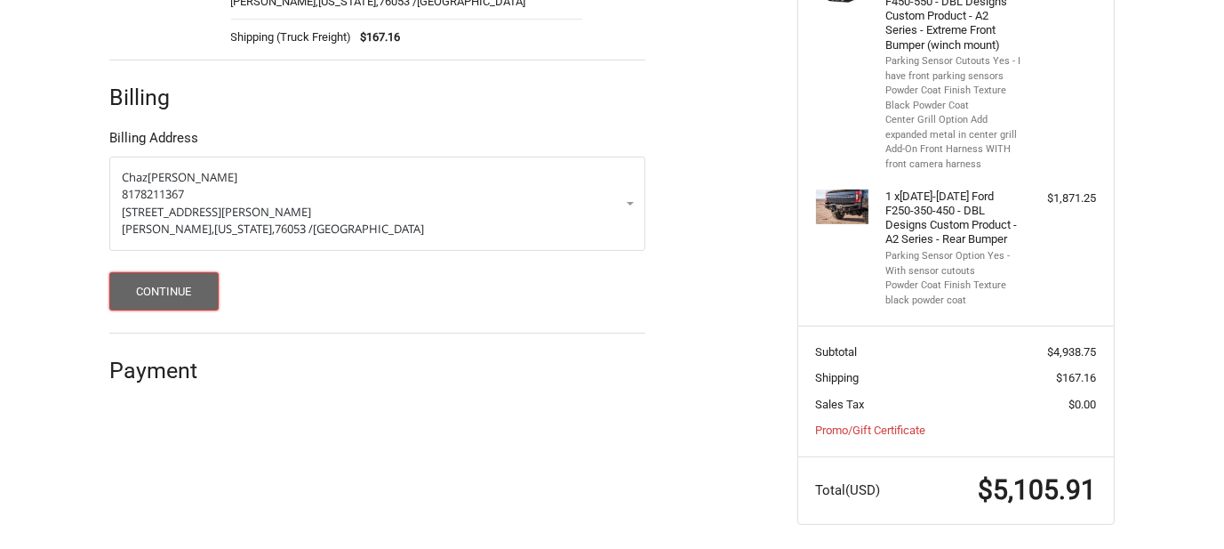
click at [164, 287] on button "Continue" at bounding box center [163, 291] width 109 height 38
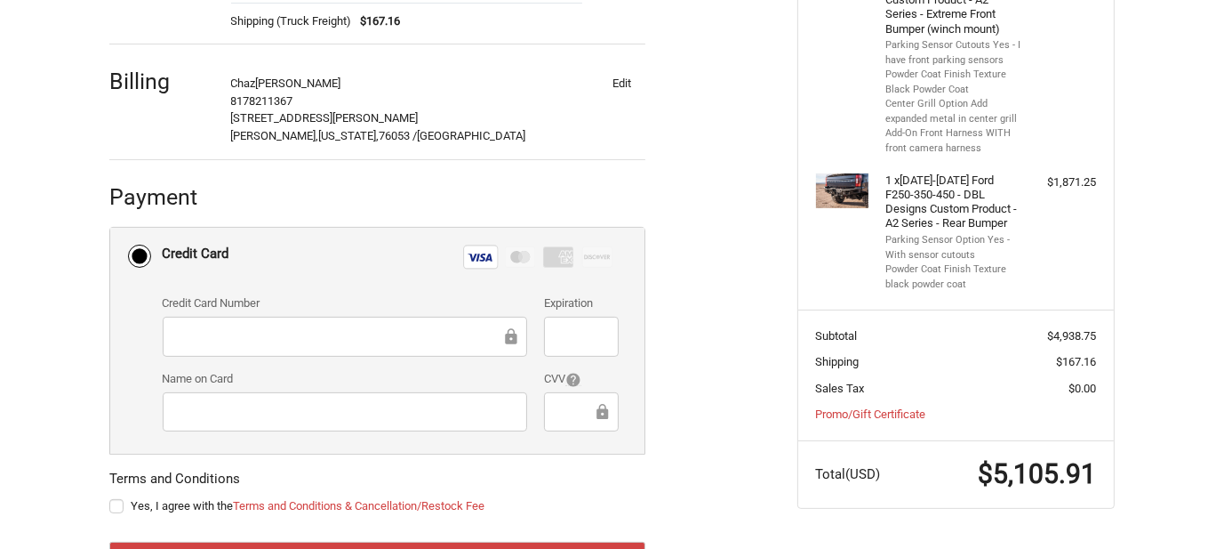
scroll to position [518, 0]
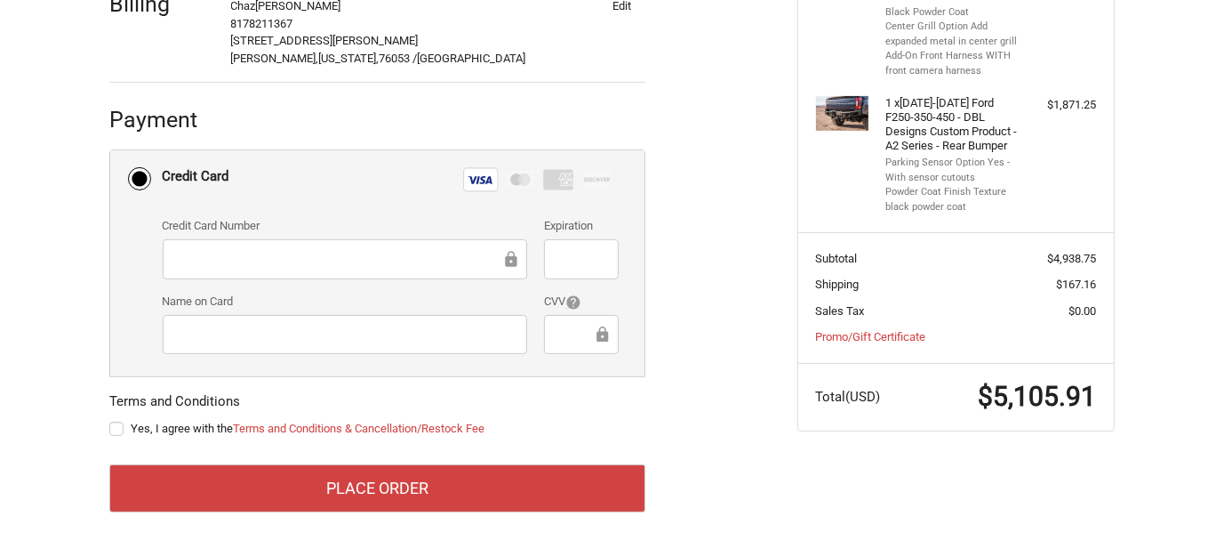
click at [119, 425] on label "Yes, I agree with the Terms and Conditions & Cancellation/Restock Fee" at bounding box center [377, 428] width 536 height 14
click at [110, 421] on input "Yes, I agree with the Terms and Conditions & Cancellation/Restock Fee" at bounding box center [109, 420] width 1 height 1
checkbox input "true"
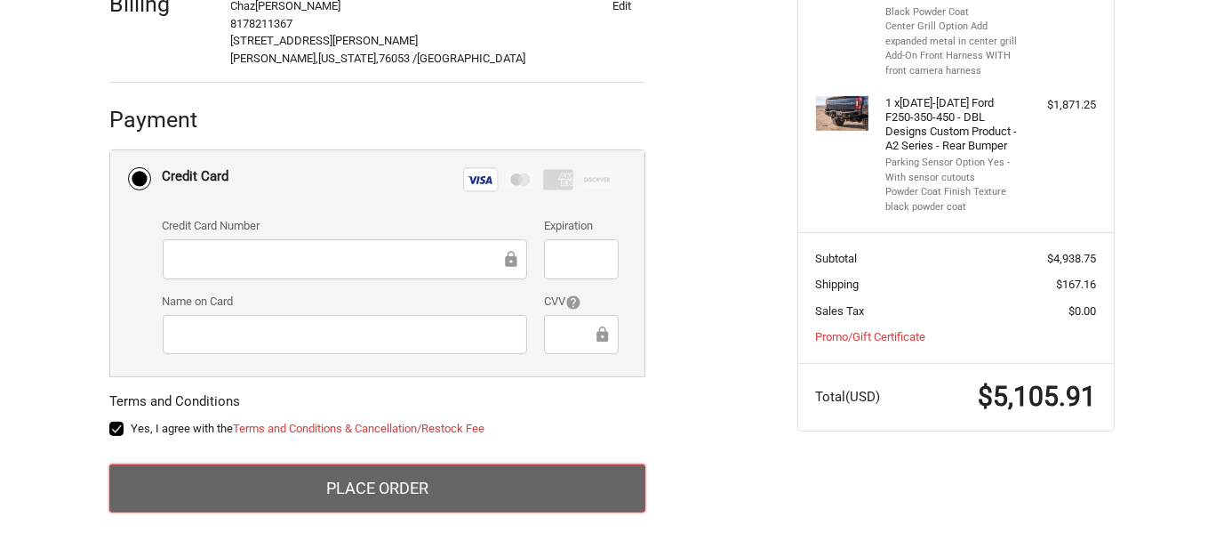
click at [349, 485] on button "Place Order" at bounding box center [377, 488] width 536 height 48
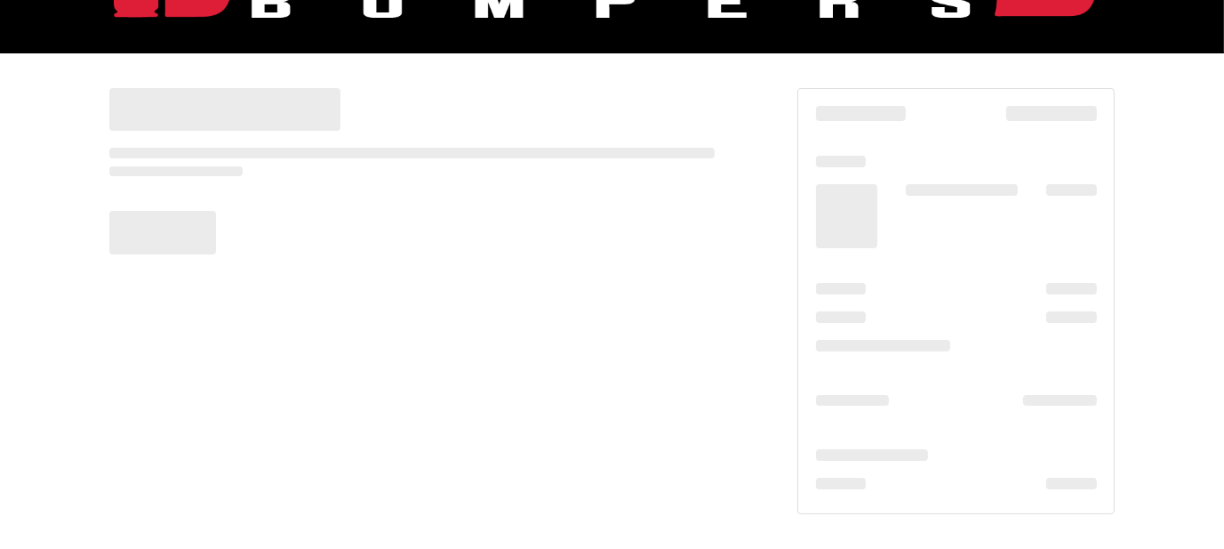
scroll to position [213, 0]
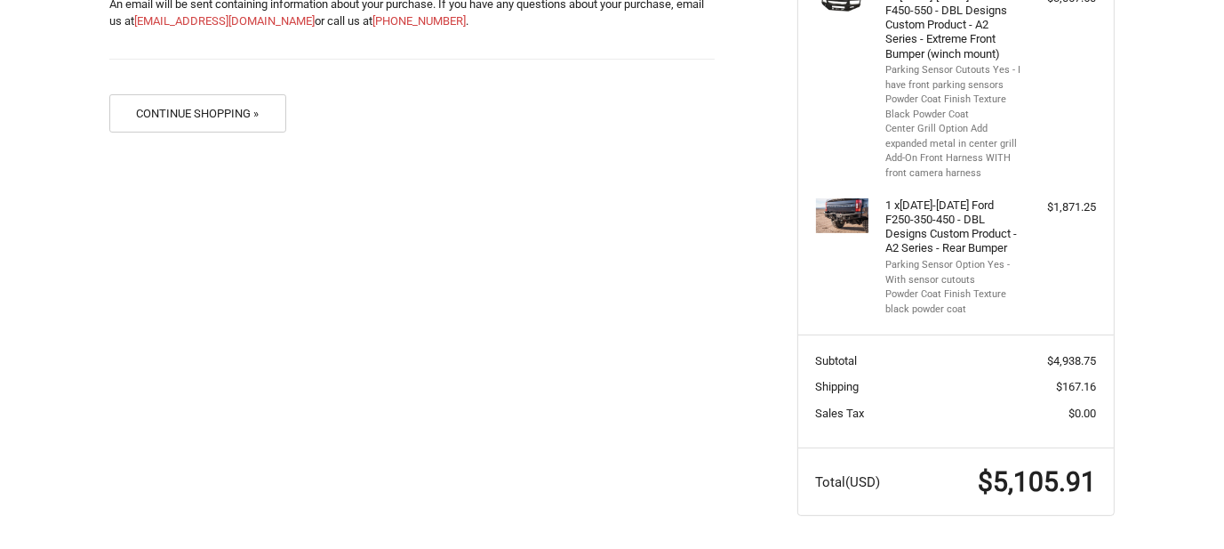
scroll to position [148, 0]
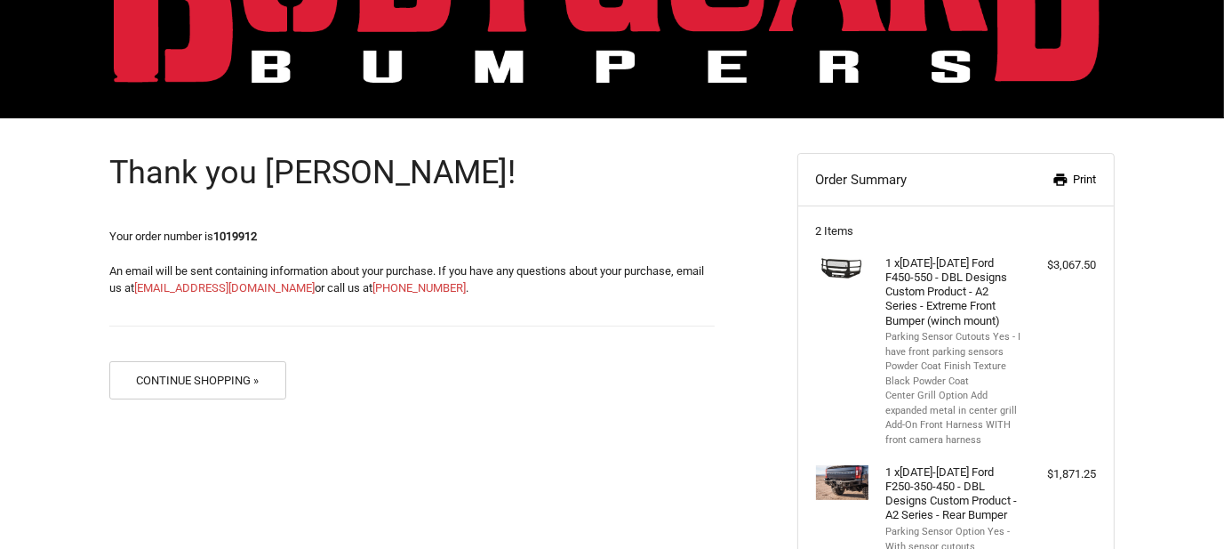
click at [1079, 178] on link "Print" at bounding box center [1051, 180] width 92 height 18
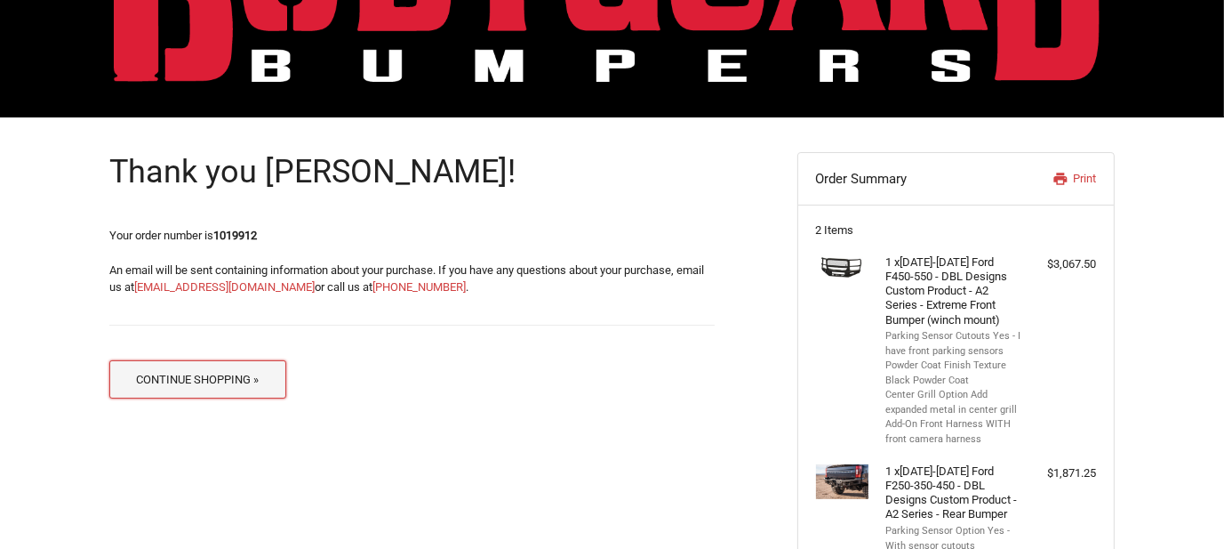
click at [230, 375] on button "Continue Shopping »" at bounding box center [197, 379] width 177 height 38
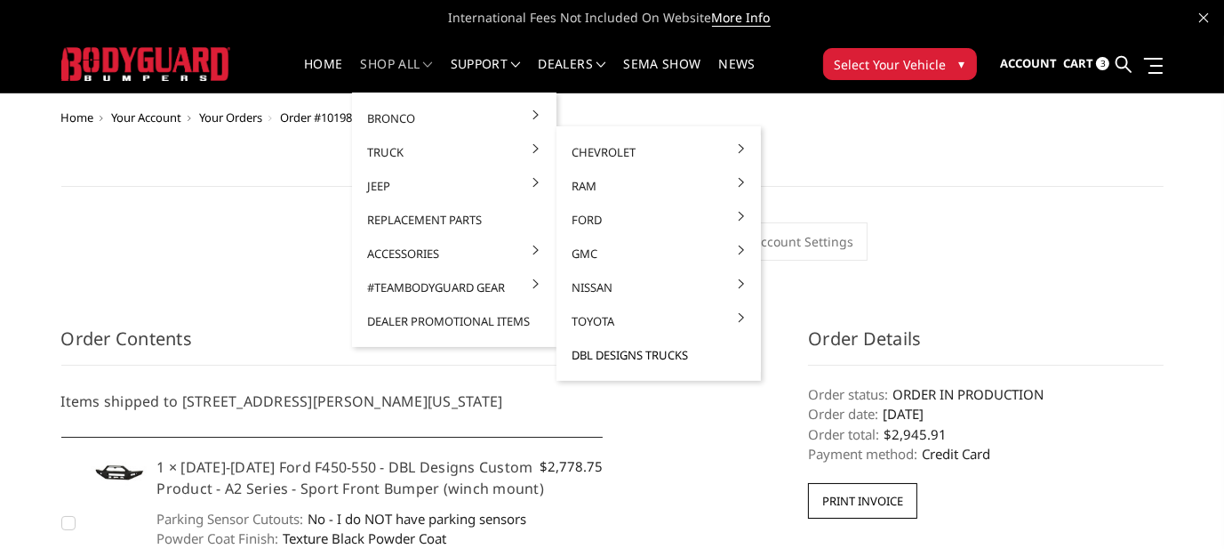
click at [651, 356] on link "DBL Designs Trucks" at bounding box center [659, 355] width 190 height 34
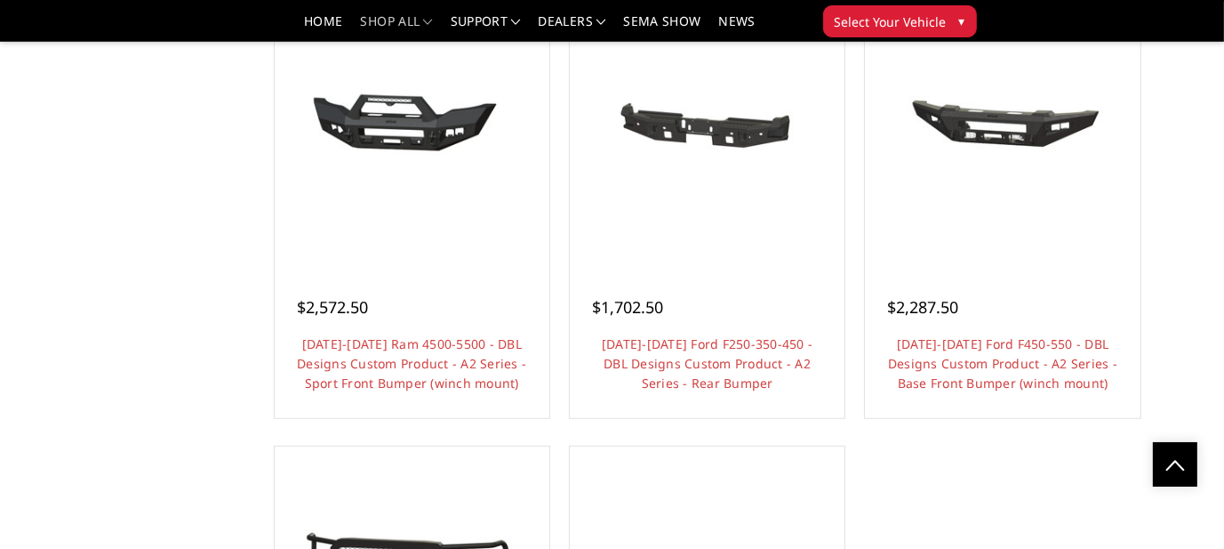
scroll to position [1245, 0]
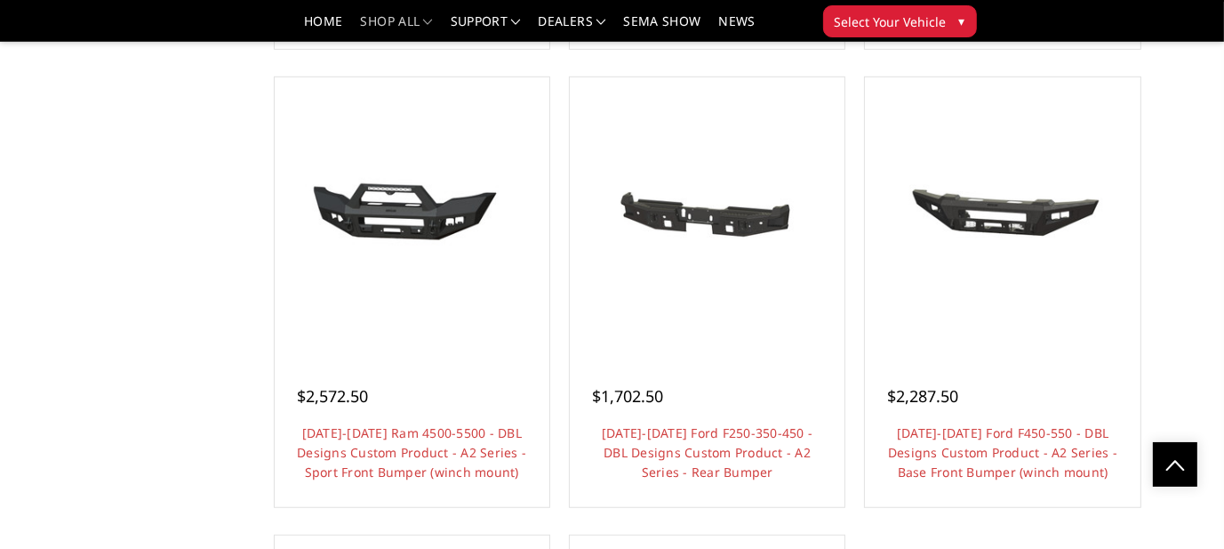
click at [992, 503] on link "Choose Options" at bounding box center [1003, 520] width 134 height 34
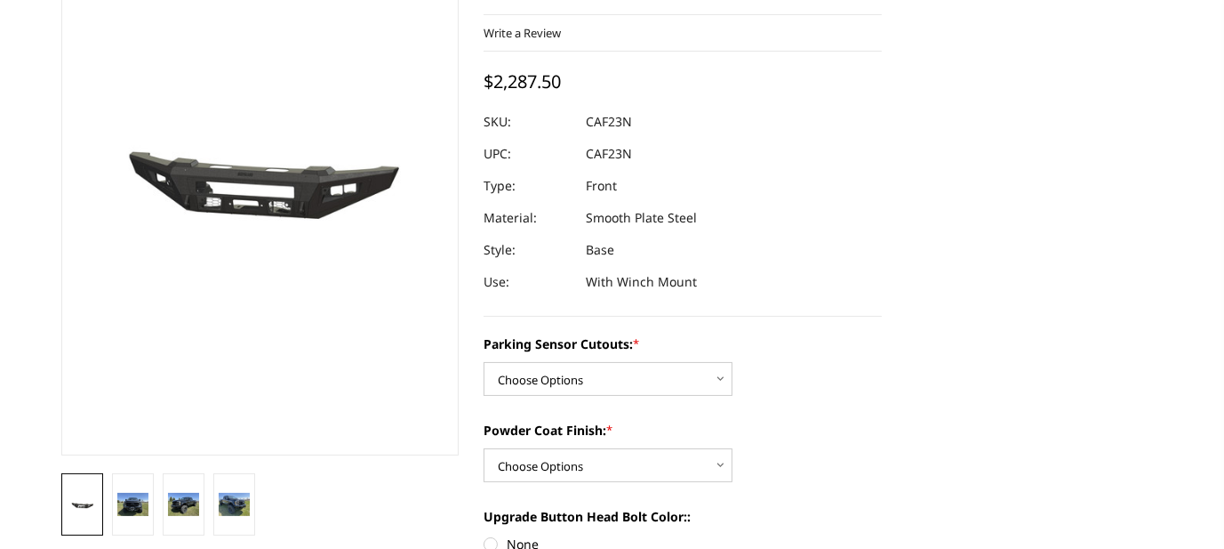
scroll to position [356, 0]
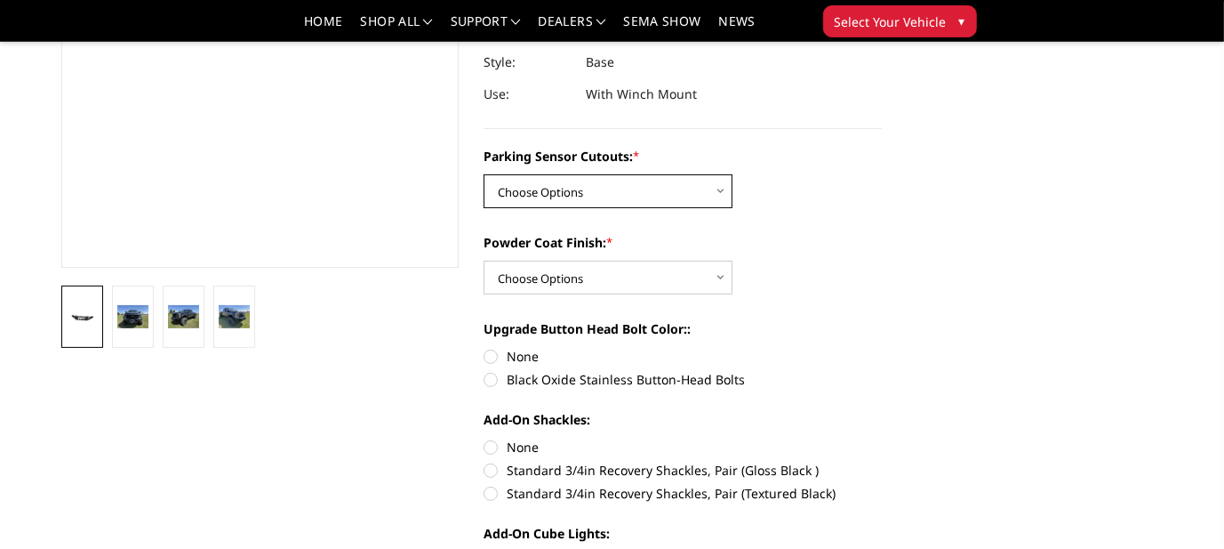
click at [725, 195] on select "Choose Options Yes - I have front parking sensors No - I do NOT have parking se…" at bounding box center [608, 191] width 249 height 34
select select "540"
click at [484, 174] on select "Choose Options Yes - I have front parking sensors No - I do NOT have parking se…" at bounding box center [608, 191] width 249 height 34
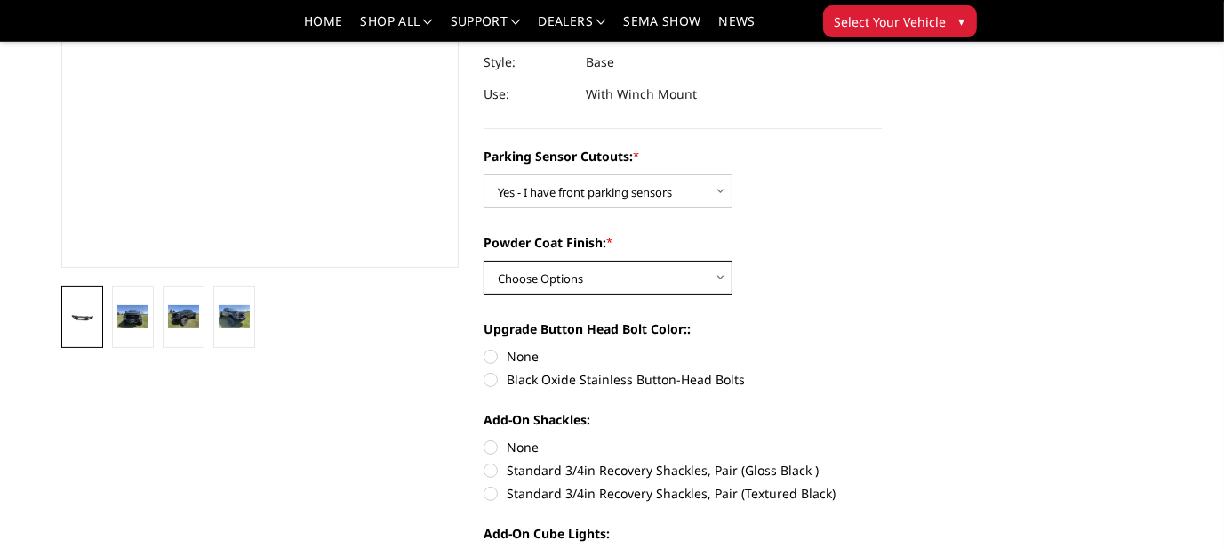
click at [720, 278] on select "Choose Options Bare metal (included) Texture Black Powder Coat" at bounding box center [608, 278] width 249 height 34
select select "520"
click at [484, 261] on select "Choose Options Bare metal (included) Texture Black Powder Coat" at bounding box center [608, 278] width 249 height 34
click at [490, 357] on label "None" at bounding box center [683, 356] width 398 height 19
click at [485, 348] on input "None" at bounding box center [484, 347] width 1 height 1
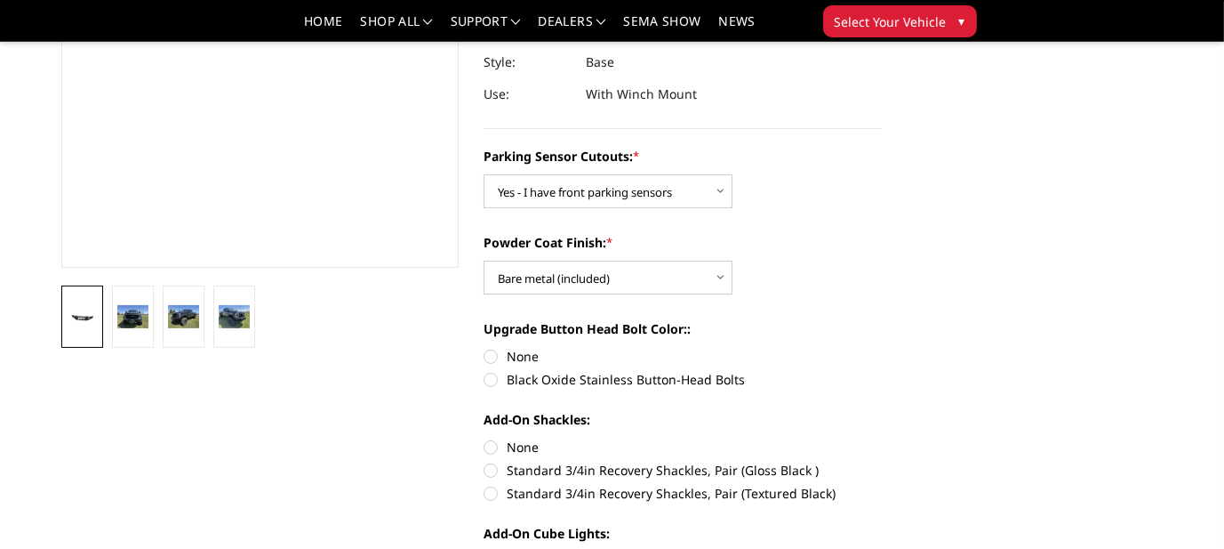
radio input "true"
click at [494, 447] on label "None" at bounding box center [683, 446] width 398 height 19
click at [485, 438] on input "None" at bounding box center [484, 437] width 1 height 1
radio input "true"
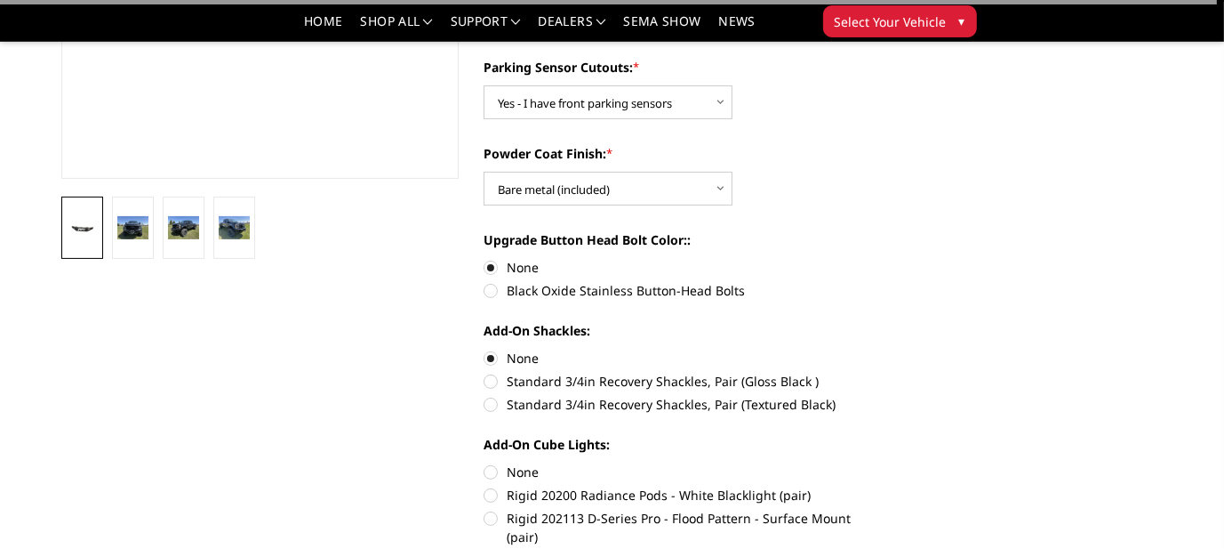
scroll to position [534, 0]
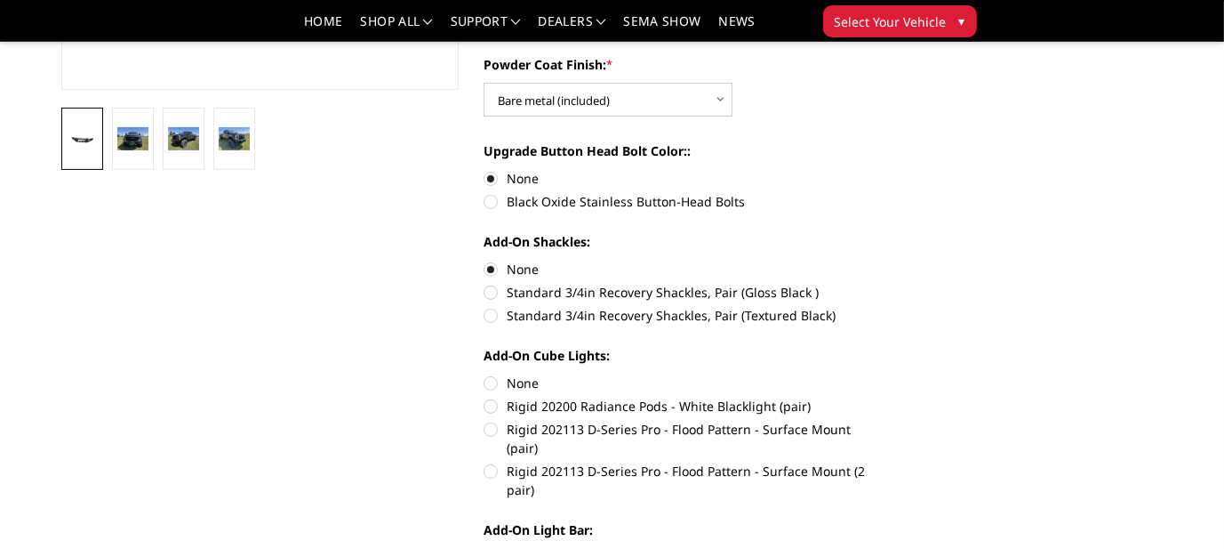
click at [492, 381] on label "None" at bounding box center [683, 382] width 398 height 19
click at [485, 374] on input "None" at bounding box center [484, 373] width 1 height 1
radio input "true"
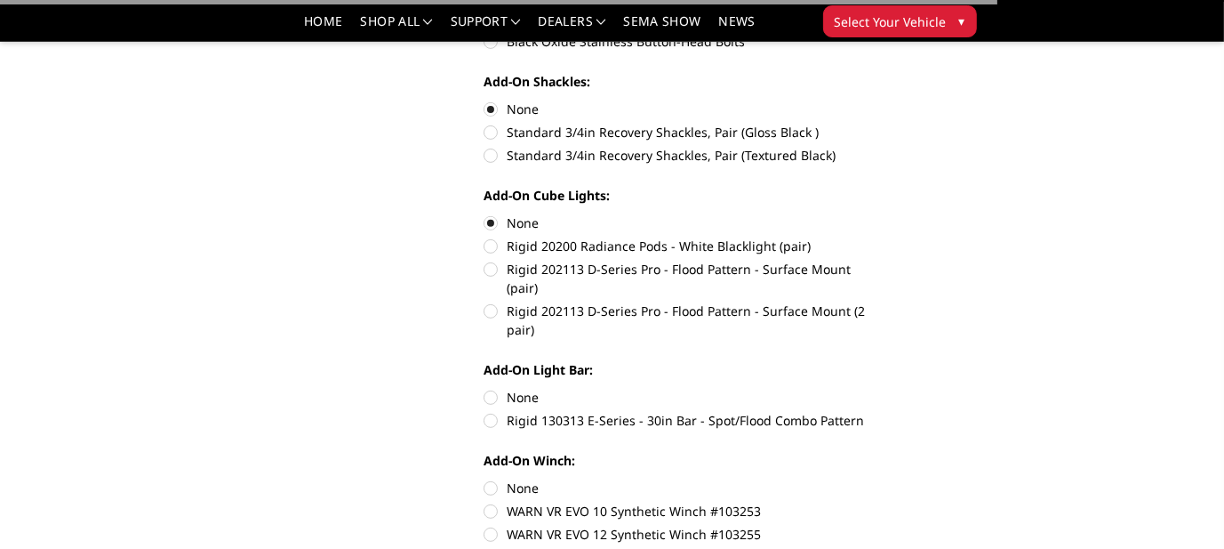
scroll to position [711, 0]
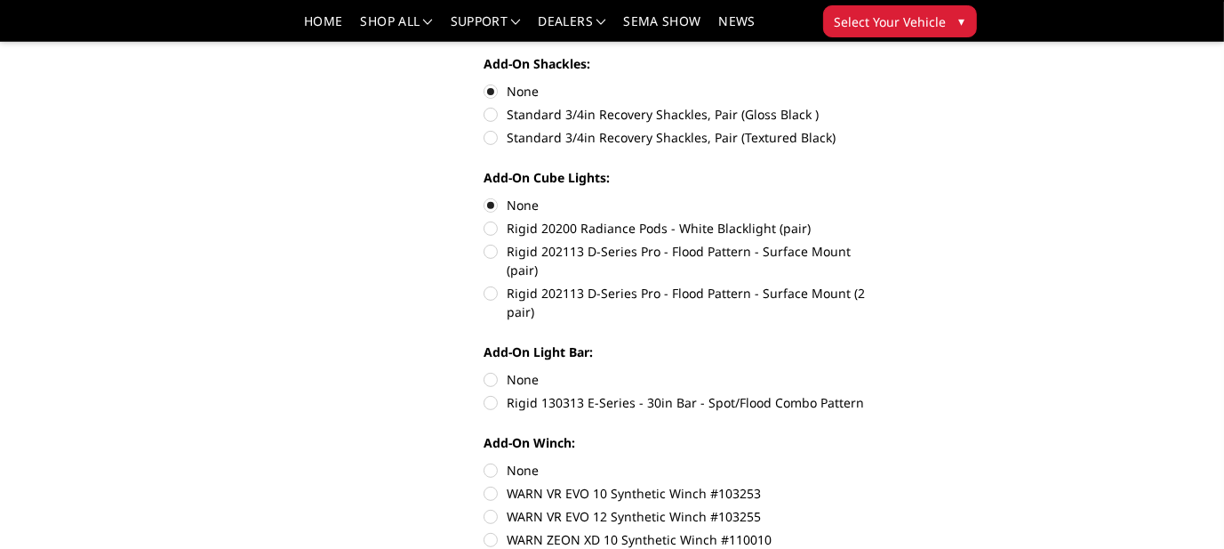
click at [492, 370] on label "None" at bounding box center [683, 379] width 398 height 19
click at [485, 370] on input "None" at bounding box center [484, 370] width 1 height 1
radio input "true"
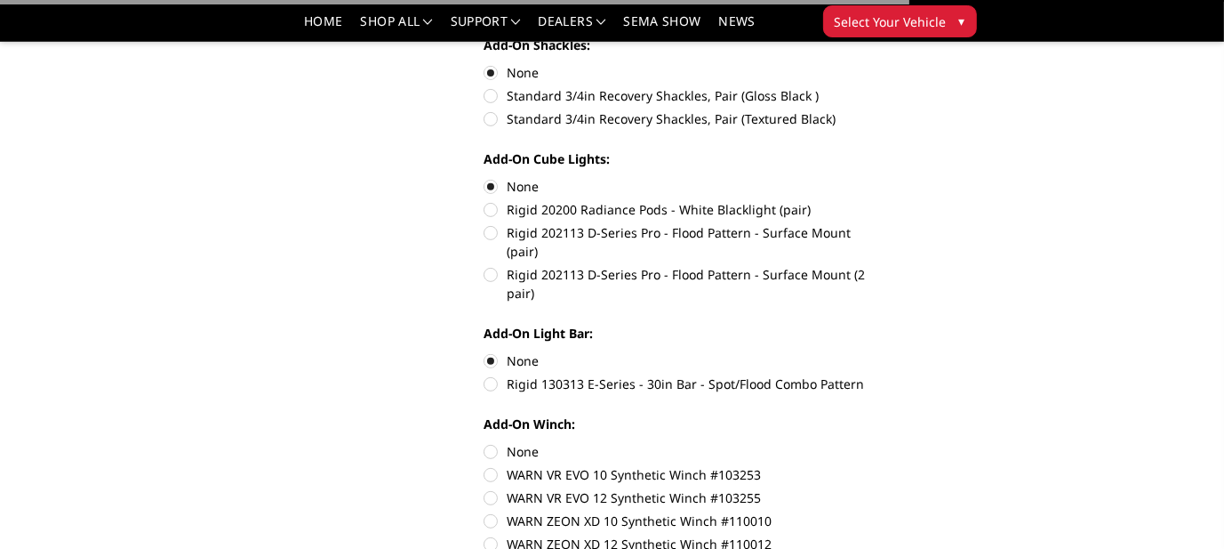
scroll to position [800, 0]
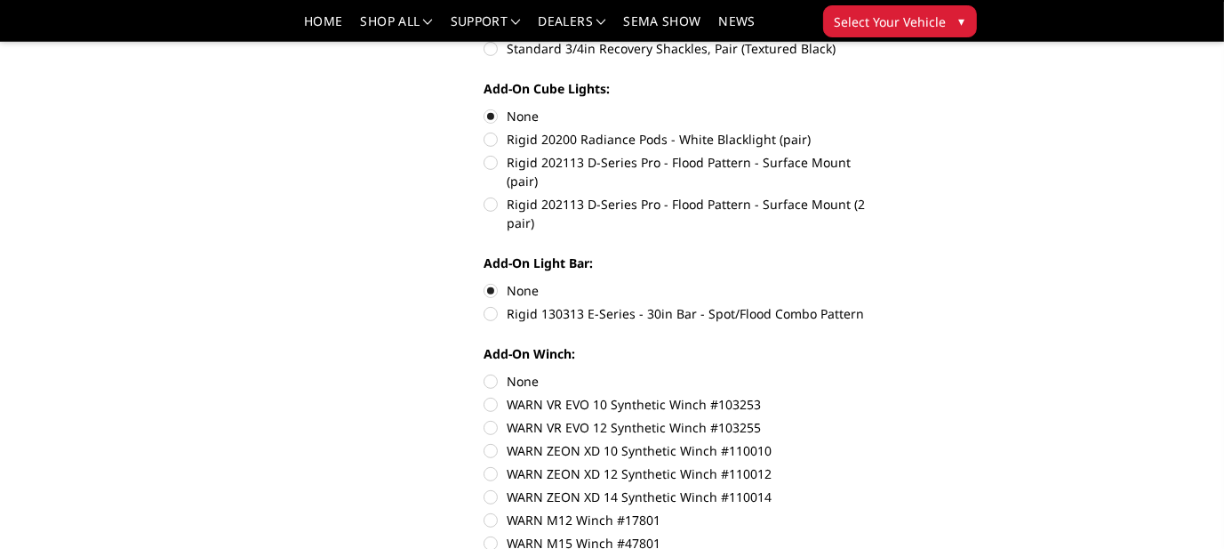
click at [490, 372] on label "None" at bounding box center [683, 381] width 398 height 19
click at [485, 372] on input "None" at bounding box center [484, 372] width 1 height 1
radio input "true"
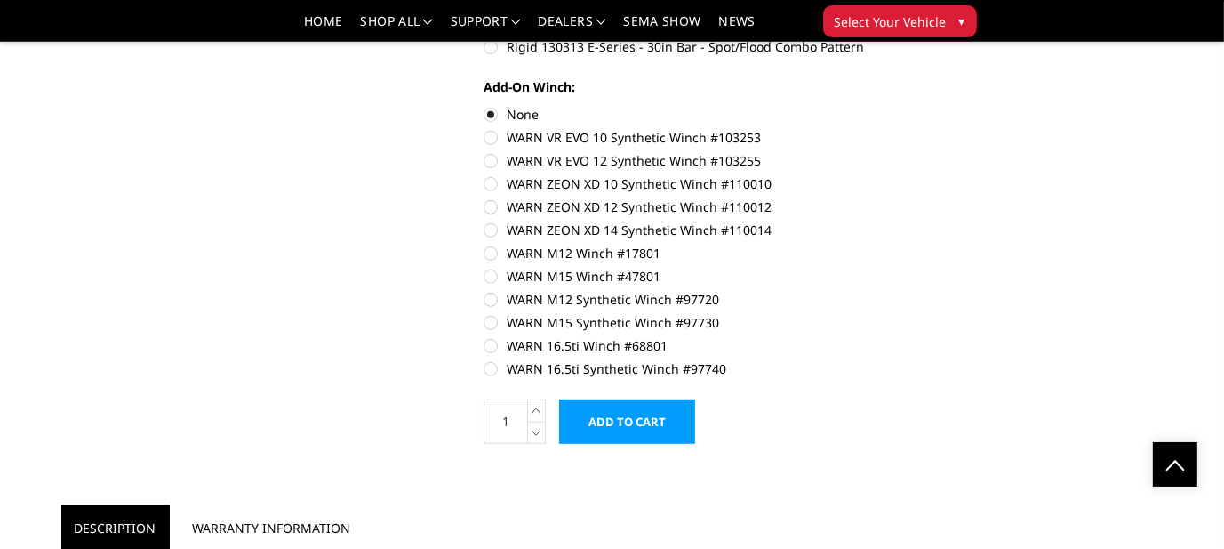
click at [654, 401] on input "Add to Cart" at bounding box center [627, 421] width 136 height 44
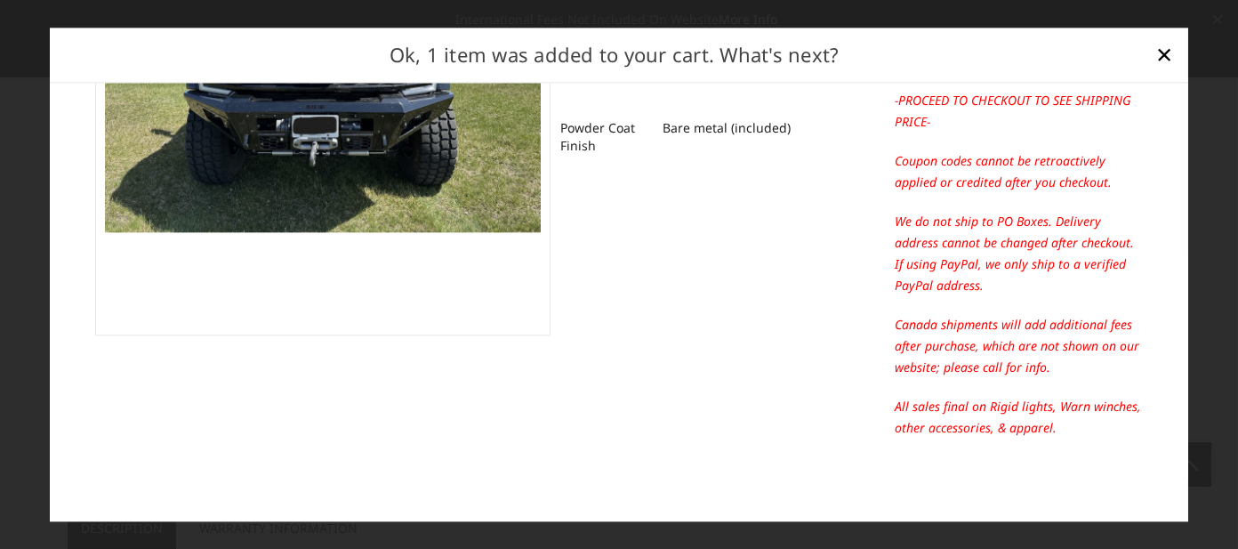
scroll to position [42, 0]
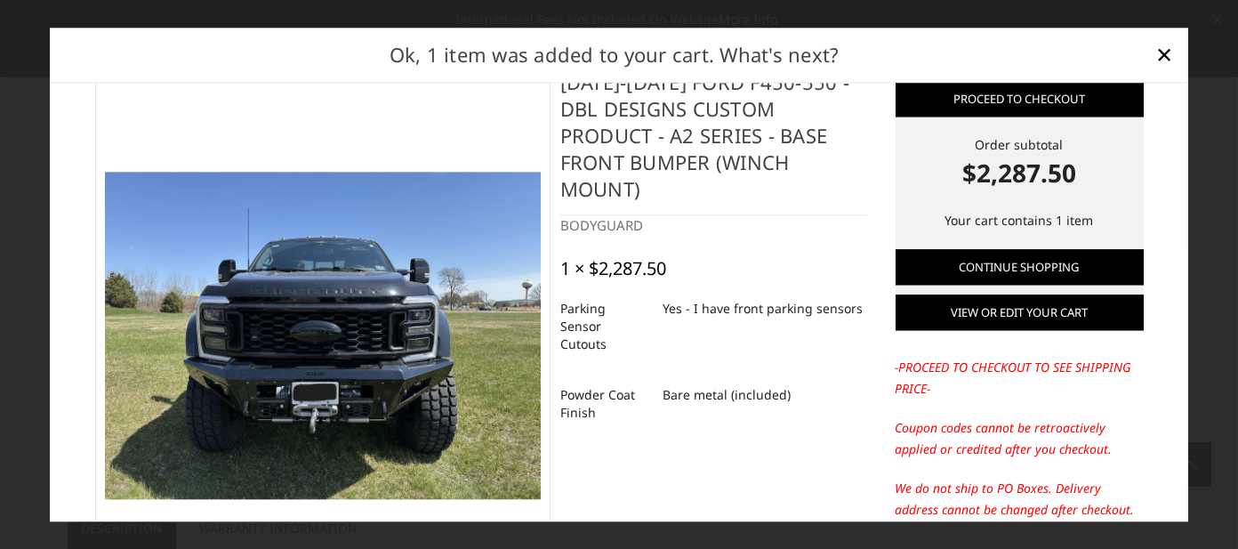
click at [1027, 316] on link "View or edit your cart" at bounding box center [1019, 312] width 248 height 36
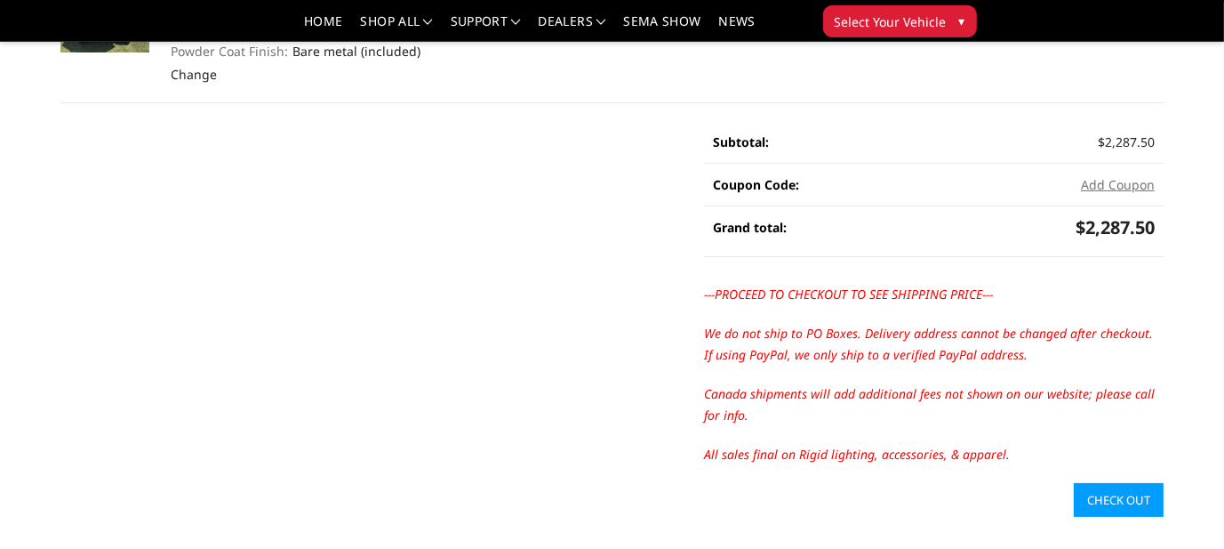
scroll to position [534, 0]
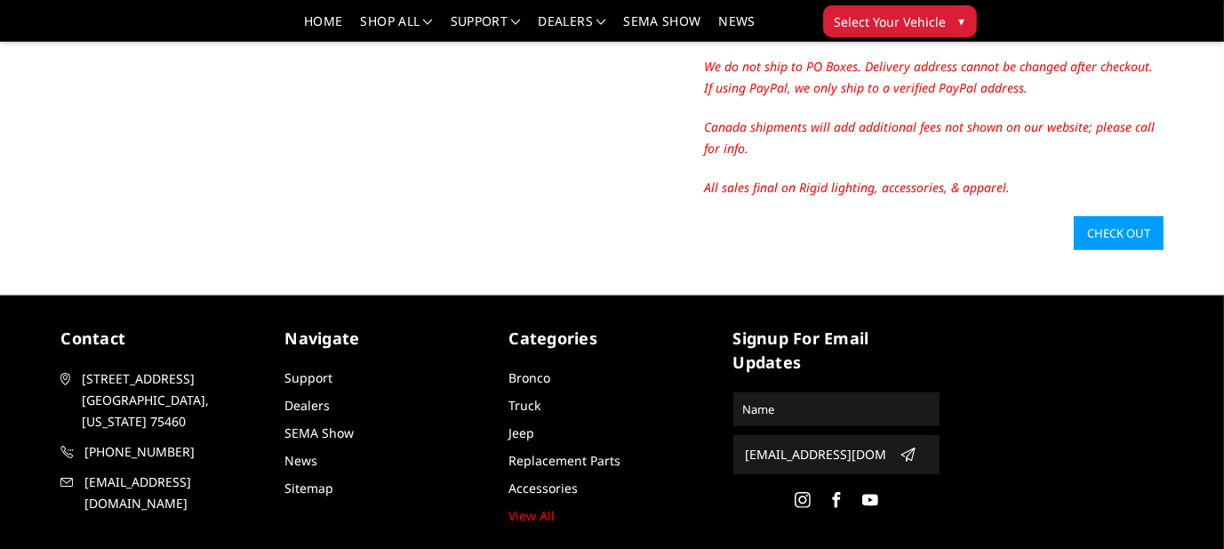
click at [1119, 229] on link "Check out" at bounding box center [1119, 233] width 90 height 34
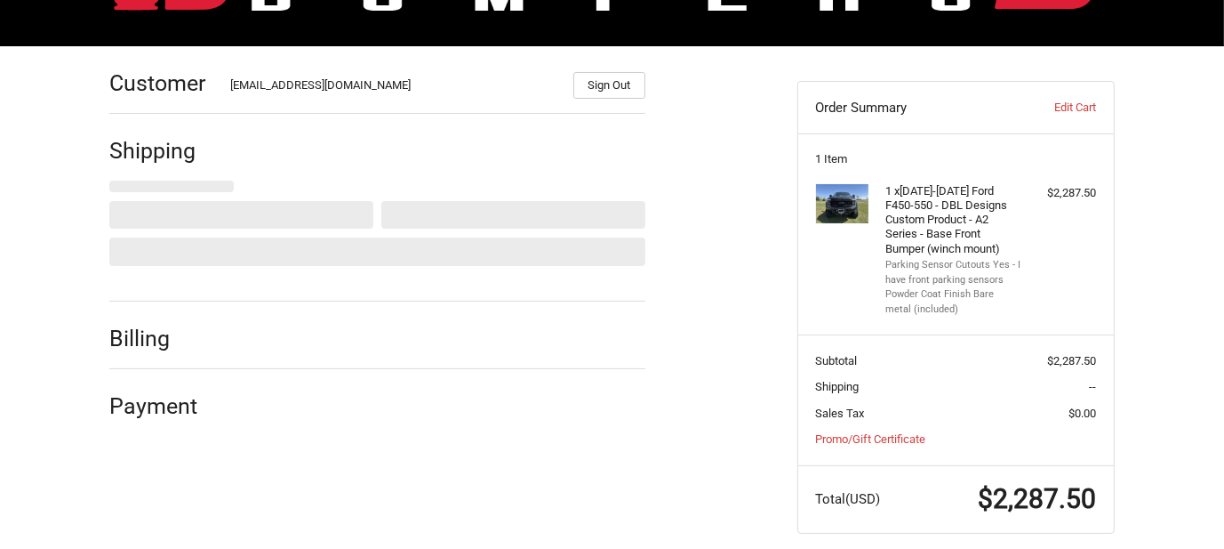
scroll to position [224, 0]
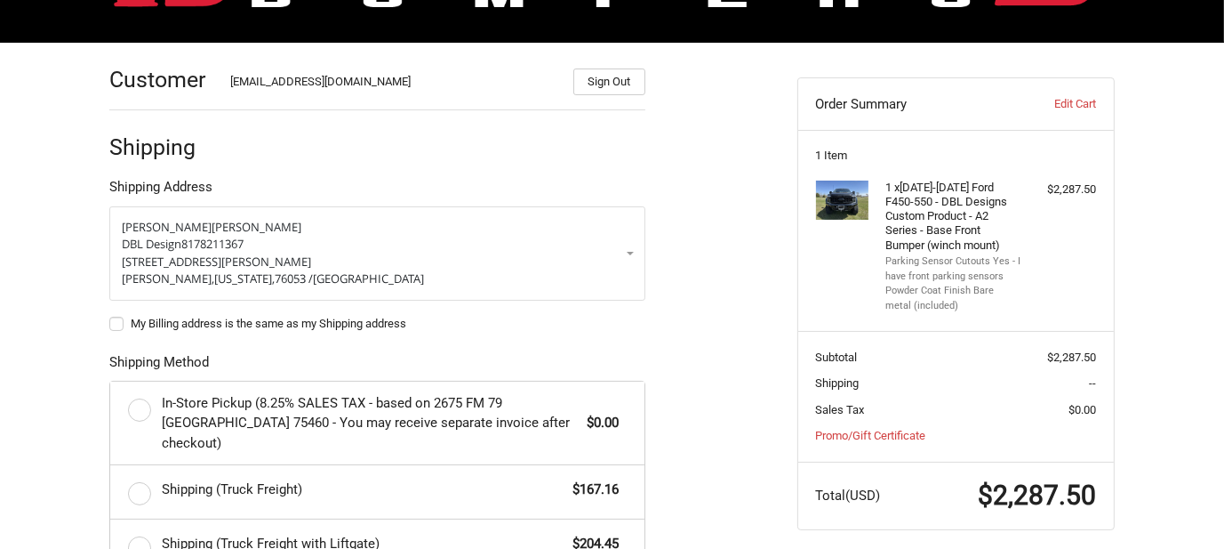
click at [140, 469] on label "Shipping (Truck Freight) $167.16" at bounding box center [377, 491] width 534 height 53
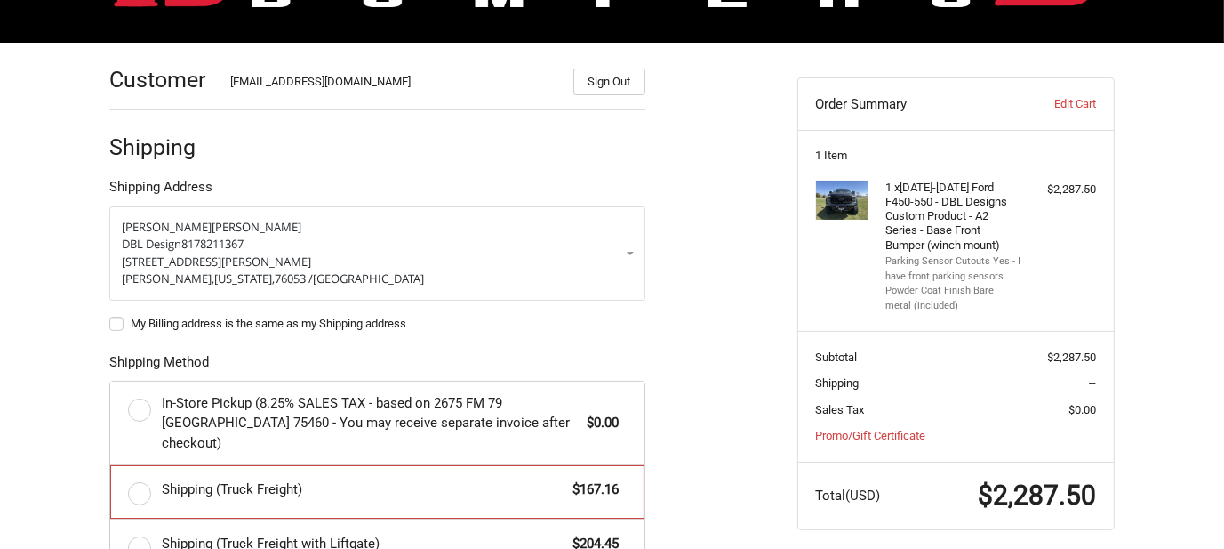
click at [111, 466] on input "Shipping (Truck Freight) $167.16" at bounding box center [110, 465] width 1 height 1
radio input "true"
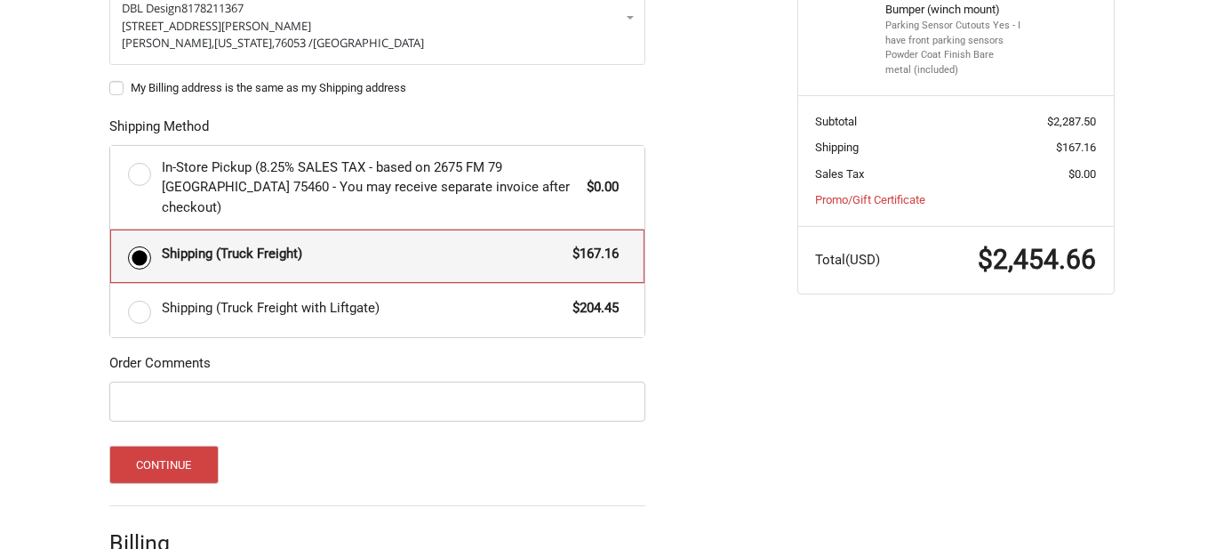
scroll to position [546, 0]
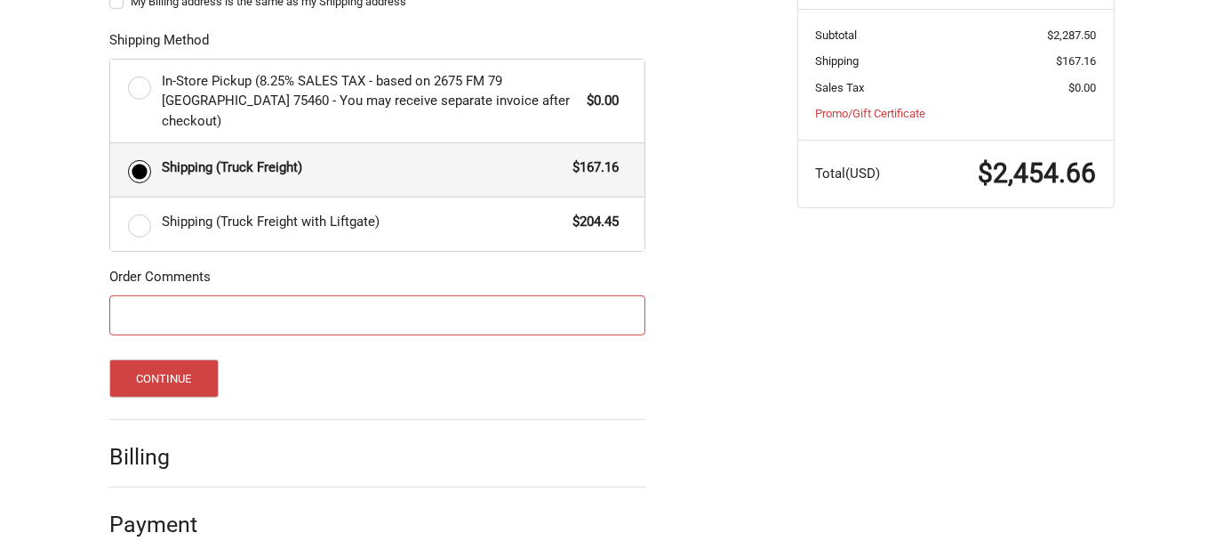
click at [190, 295] on input "Order Comments" at bounding box center [377, 315] width 536 height 40
click at [477, 295] on input "Please mark this bumper as [PERSON_NAME] Sanitation Invoice number 6069" at bounding box center [377, 315] width 536 height 40
click at [408, 295] on input "Please mark this bumper as [PERSON_NAME] Sanitation Invoice number 6090" at bounding box center [377, 315] width 536 height 40
type input "Please mark this bumper as [PERSON_NAME] Sanitation-Invoice #6090"
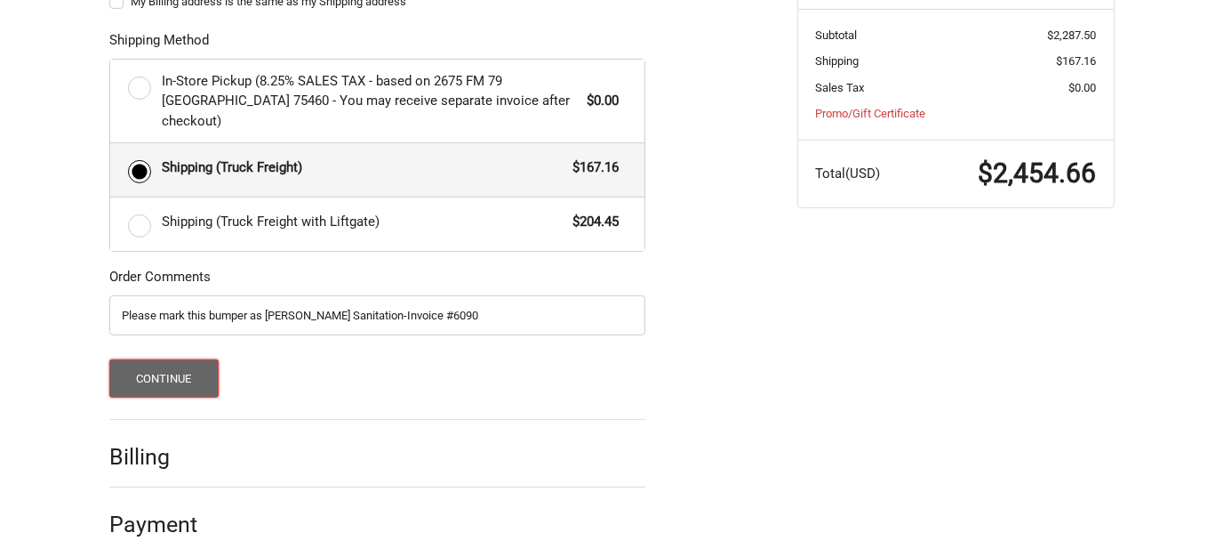
click at [146, 359] on button "Continue" at bounding box center [163, 378] width 109 height 38
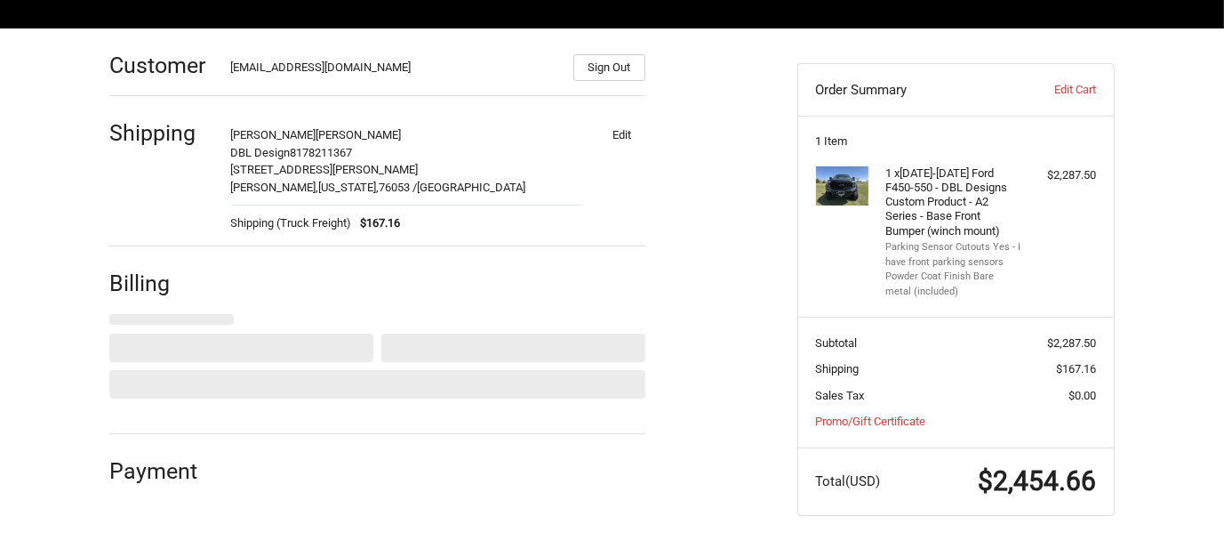
select select "US"
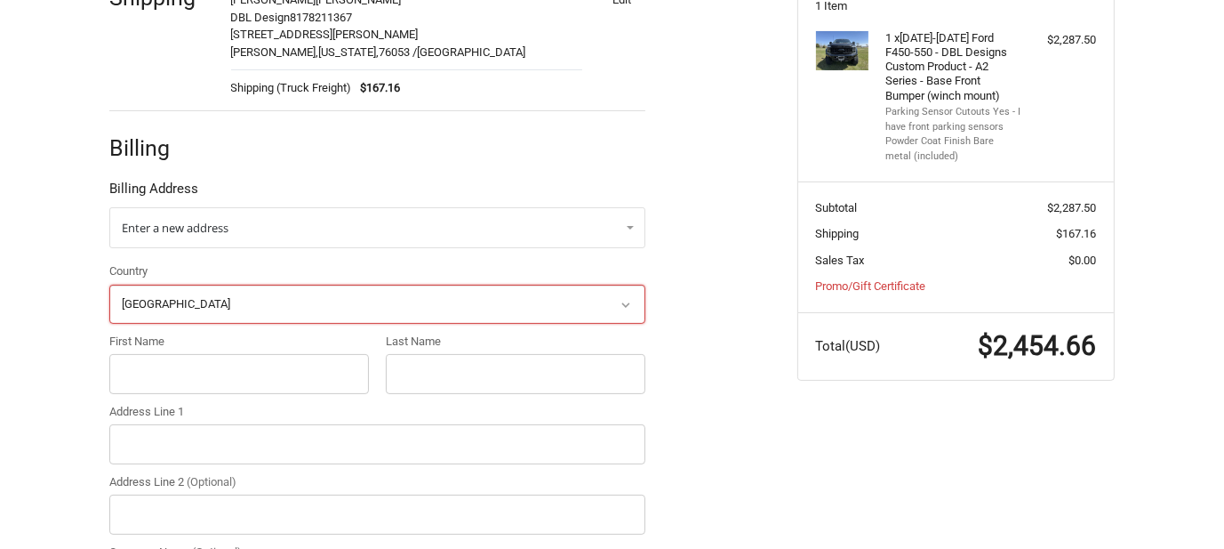
scroll to position [374, 0]
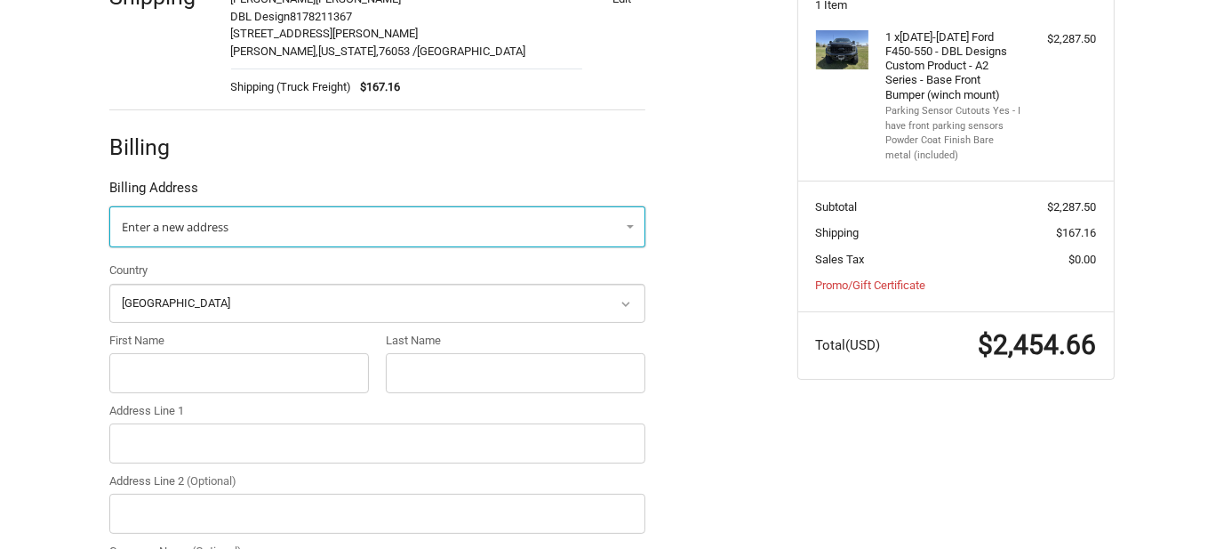
click at [222, 219] on span "Enter a new address" at bounding box center [175, 227] width 107 height 16
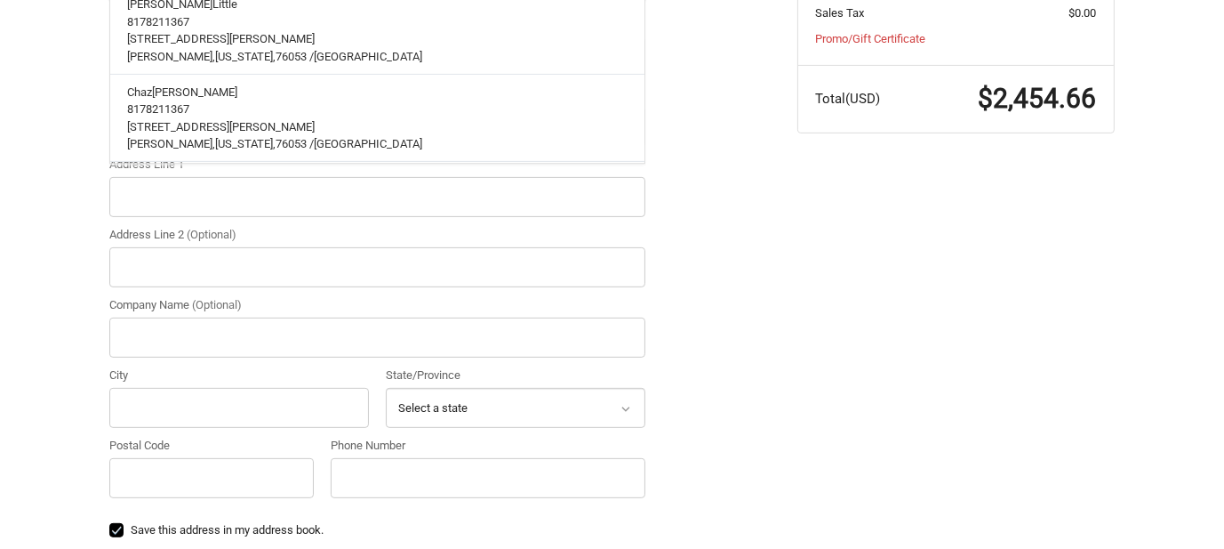
scroll to position [602, 0]
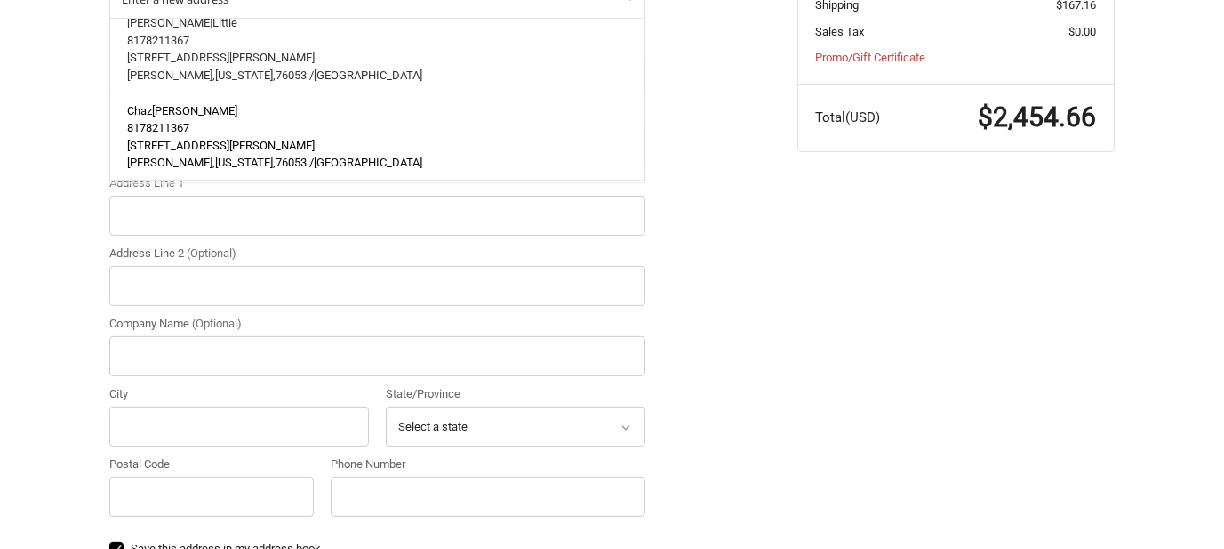
click at [173, 121] on p "8178211367" at bounding box center [378, 128] width 500 height 18
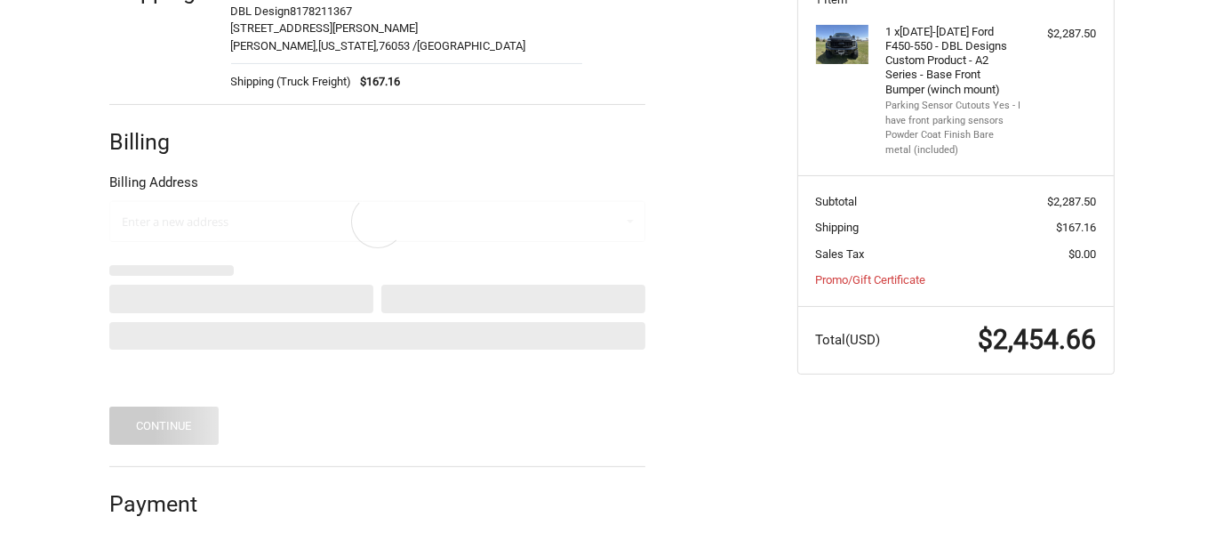
scroll to position [291, 0]
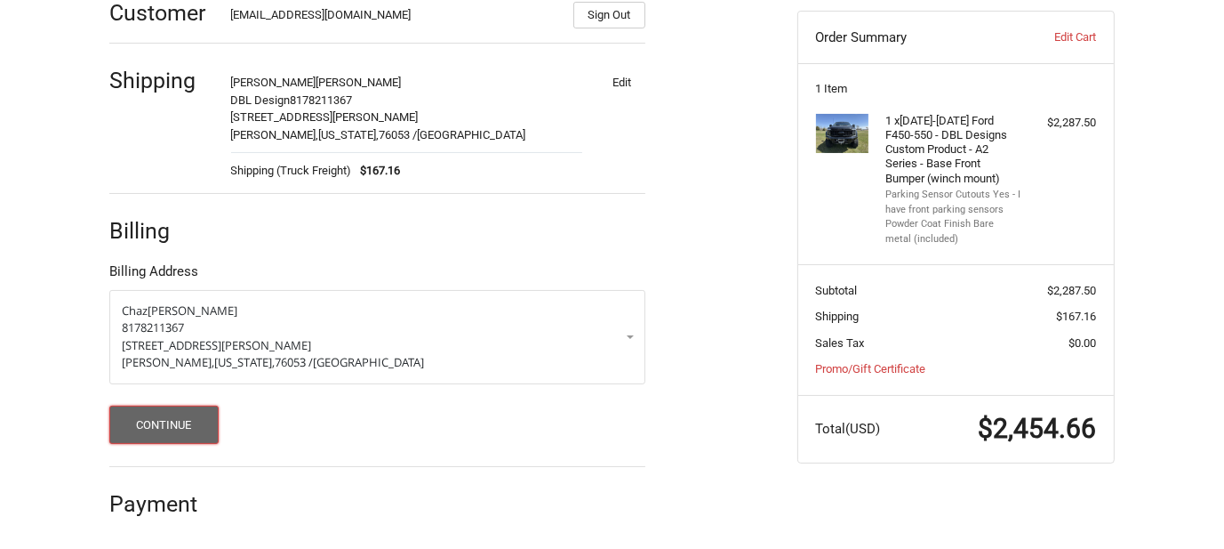
click at [144, 421] on button "Continue" at bounding box center [163, 424] width 109 height 38
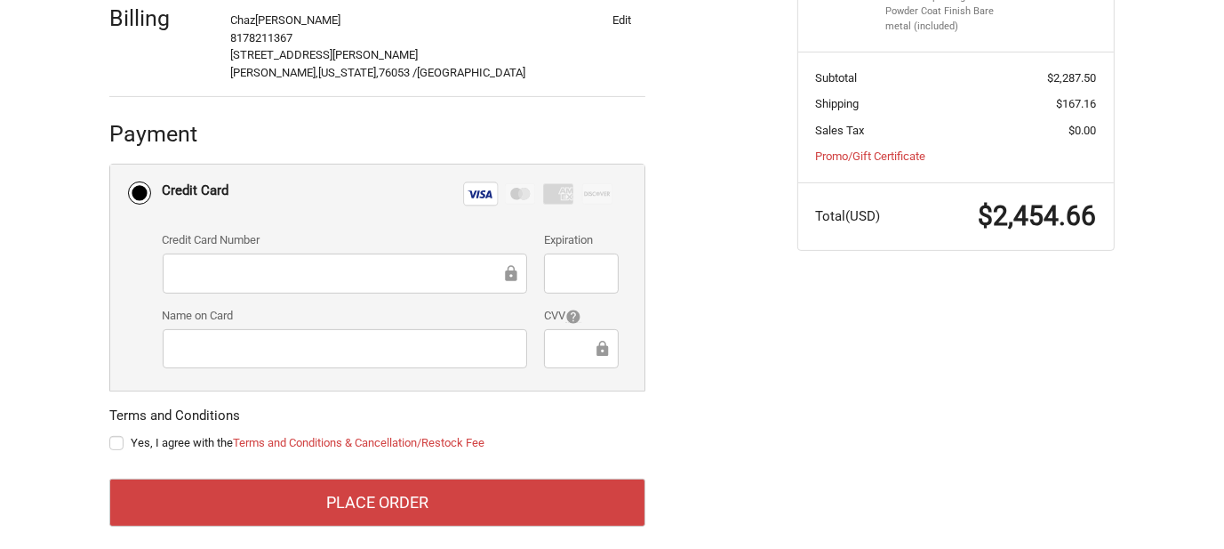
scroll to position [518, 0]
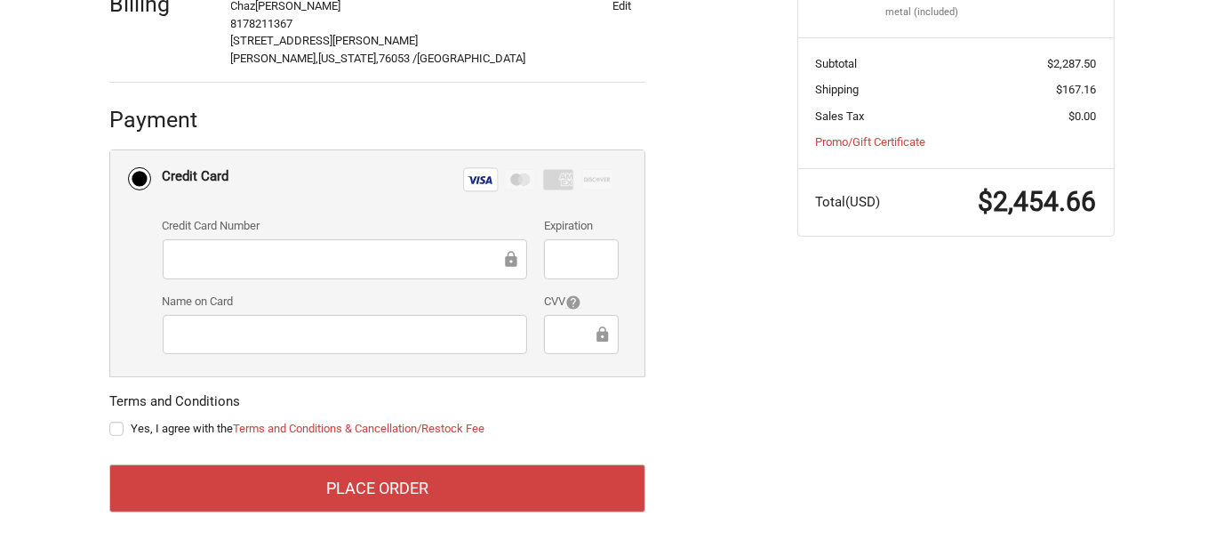
click at [117, 425] on label "Yes, I agree with the Terms and Conditions & Cancellation/Restock Fee" at bounding box center [377, 428] width 536 height 14
click at [110, 421] on input "Yes, I agree with the Terms and Conditions & Cancellation/Restock Fee" at bounding box center [109, 420] width 1 height 1
checkbox input "true"
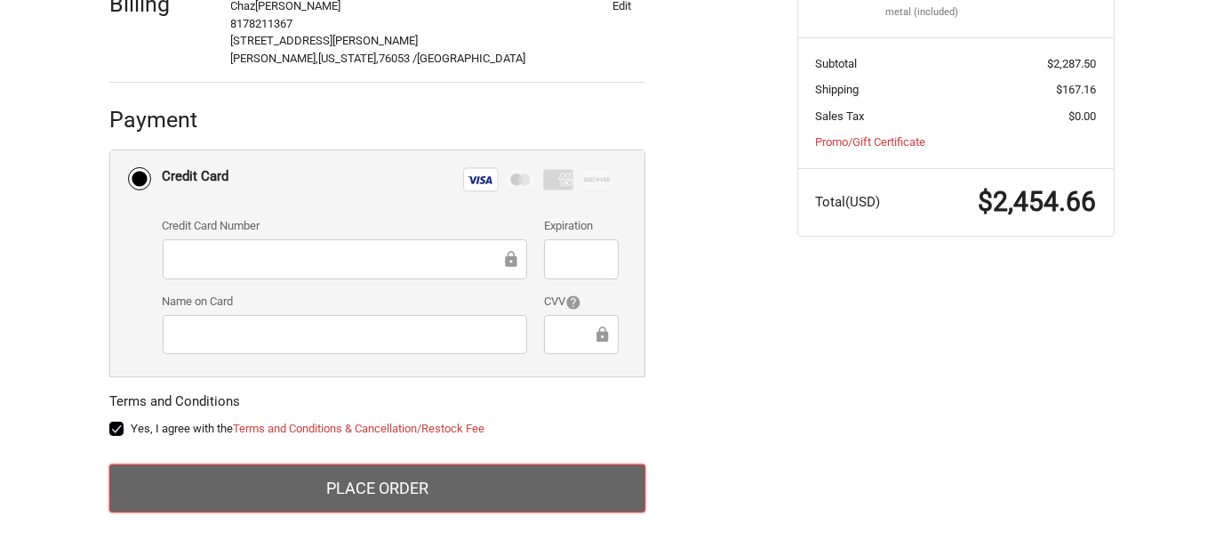
click at [373, 497] on button "Place Order" at bounding box center [377, 488] width 536 height 48
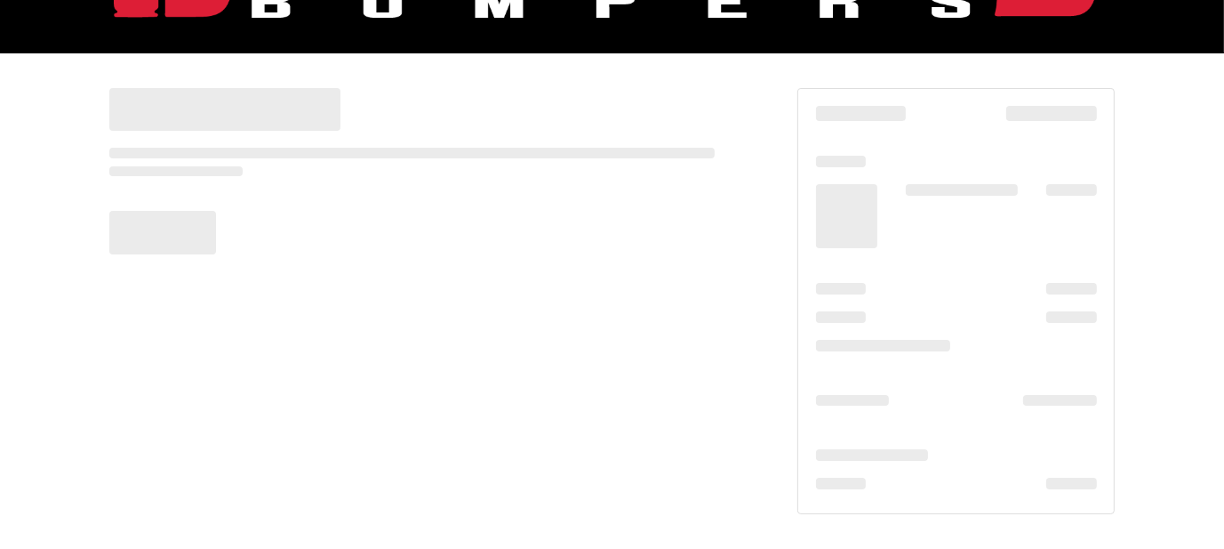
scroll to position [213, 0]
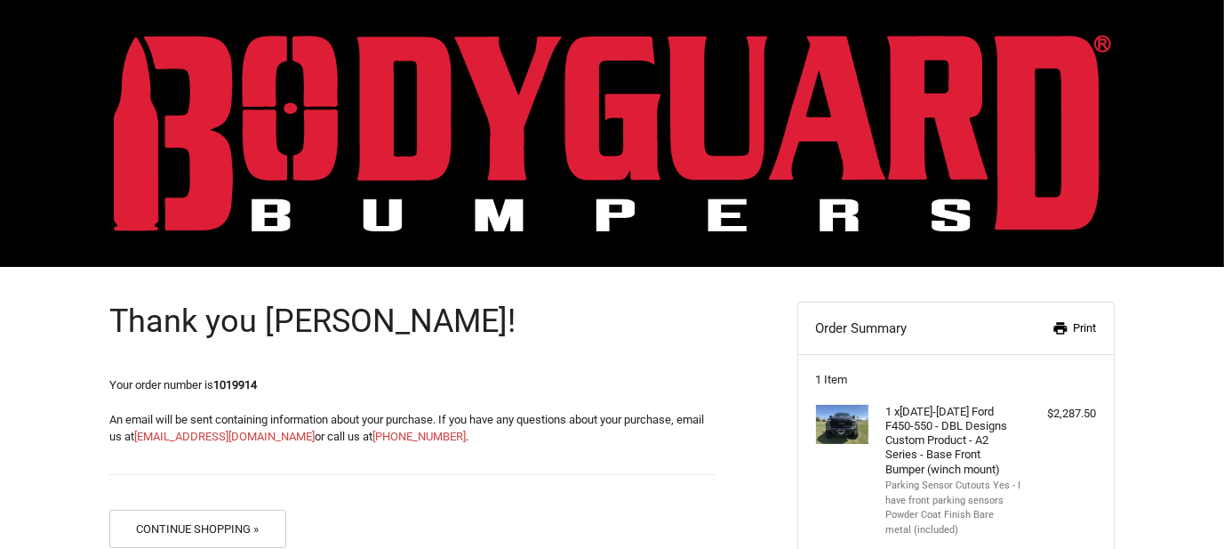
click at [1084, 327] on link "Print" at bounding box center [1051, 328] width 92 height 18
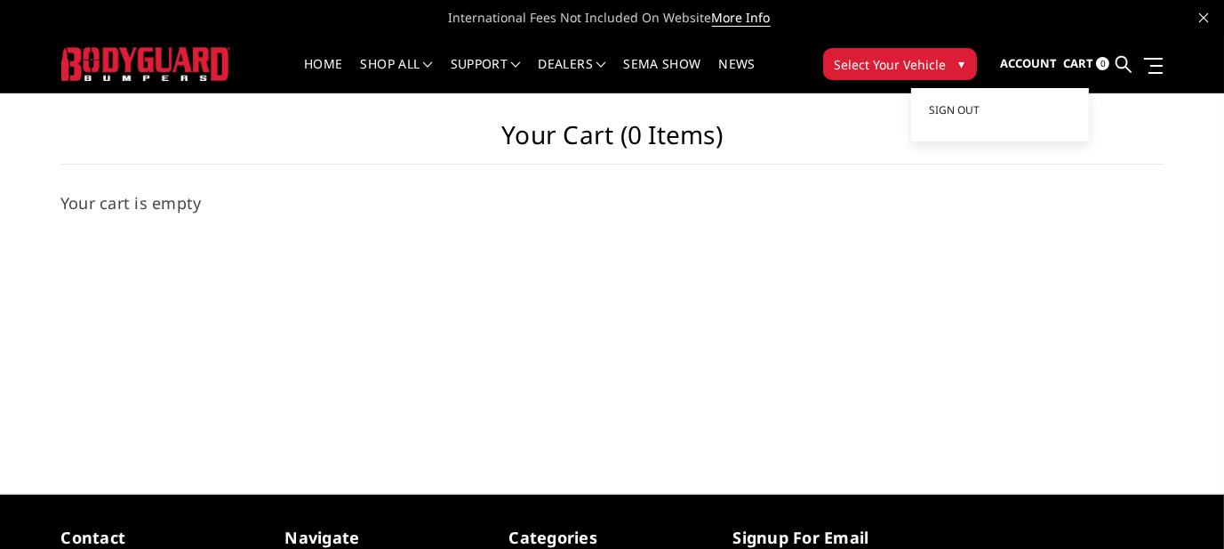
click at [1030, 65] on span "Account" at bounding box center [1028, 63] width 57 height 16
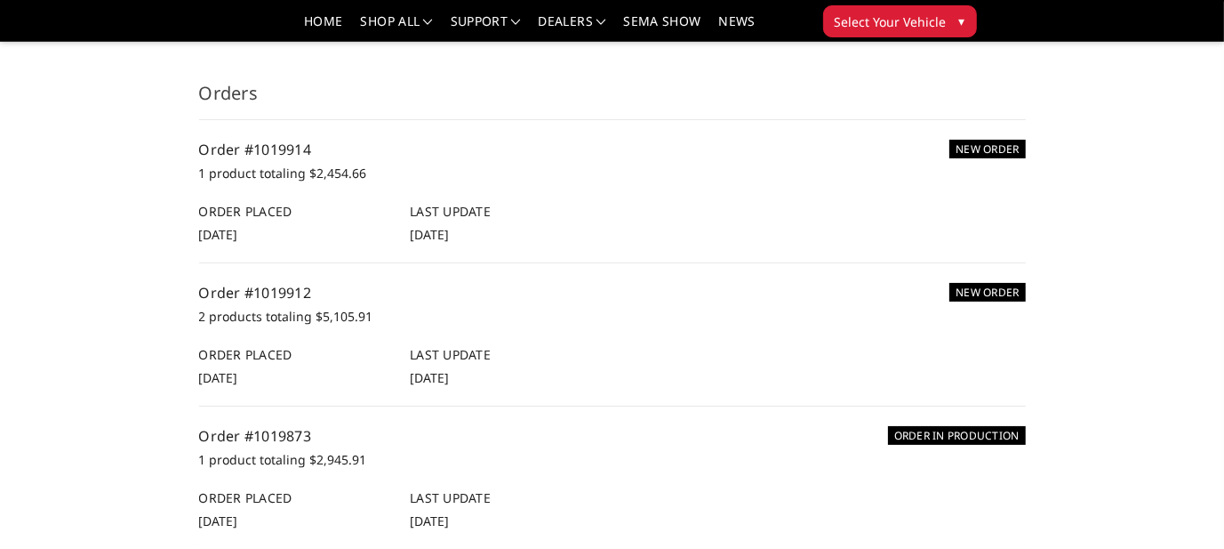
scroll to position [178, 0]
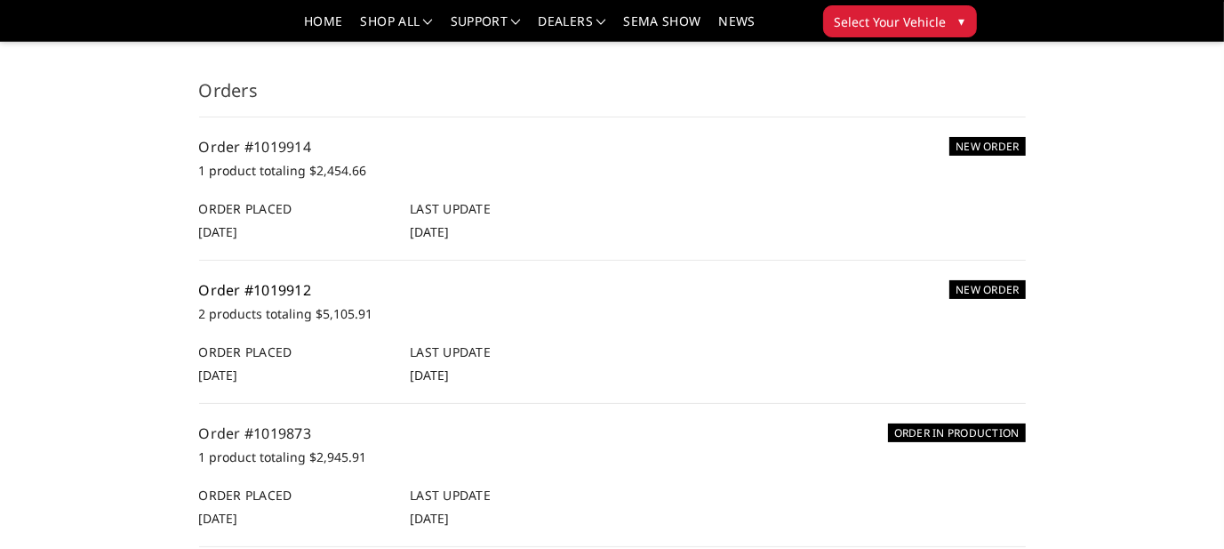
click at [272, 288] on link "Order #1019912" at bounding box center [255, 290] width 113 height 20
click at [281, 145] on link "Order #1019914" at bounding box center [255, 147] width 113 height 20
